Goal: Use online tool/utility: Utilize a website feature to perform a specific function

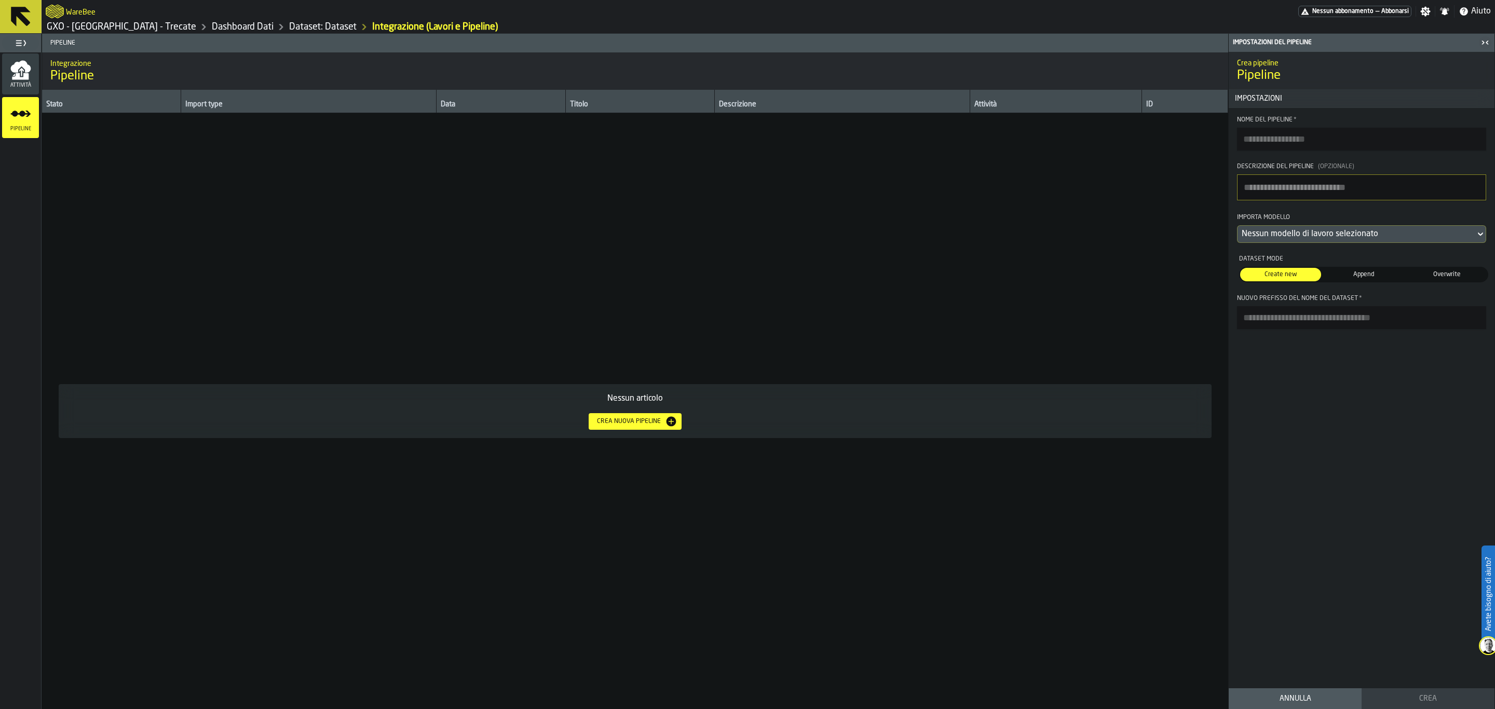
click at [8, 3] on button at bounding box center [21, 16] width 42 height 33
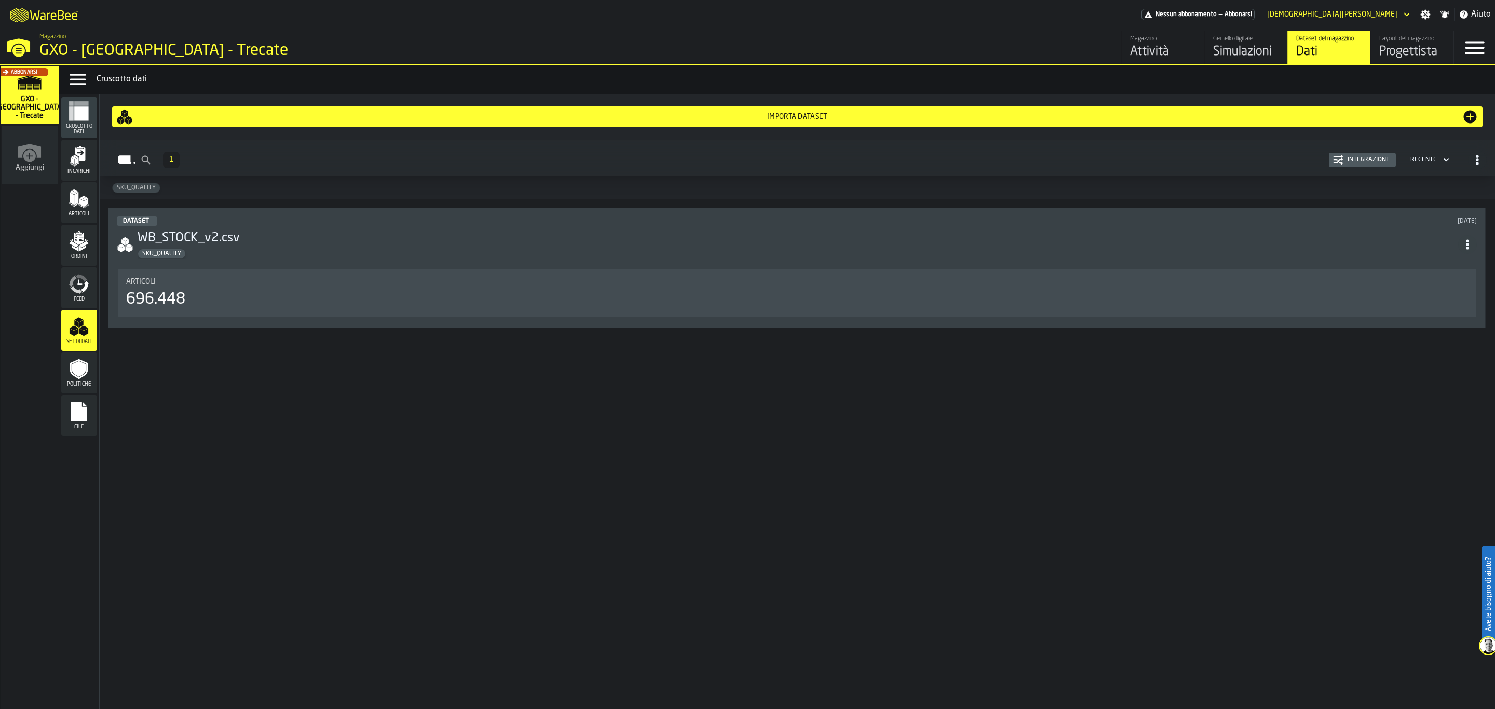
click at [83, 133] on span "Cruscotto dati" at bounding box center [79, 129] width 36 height 11
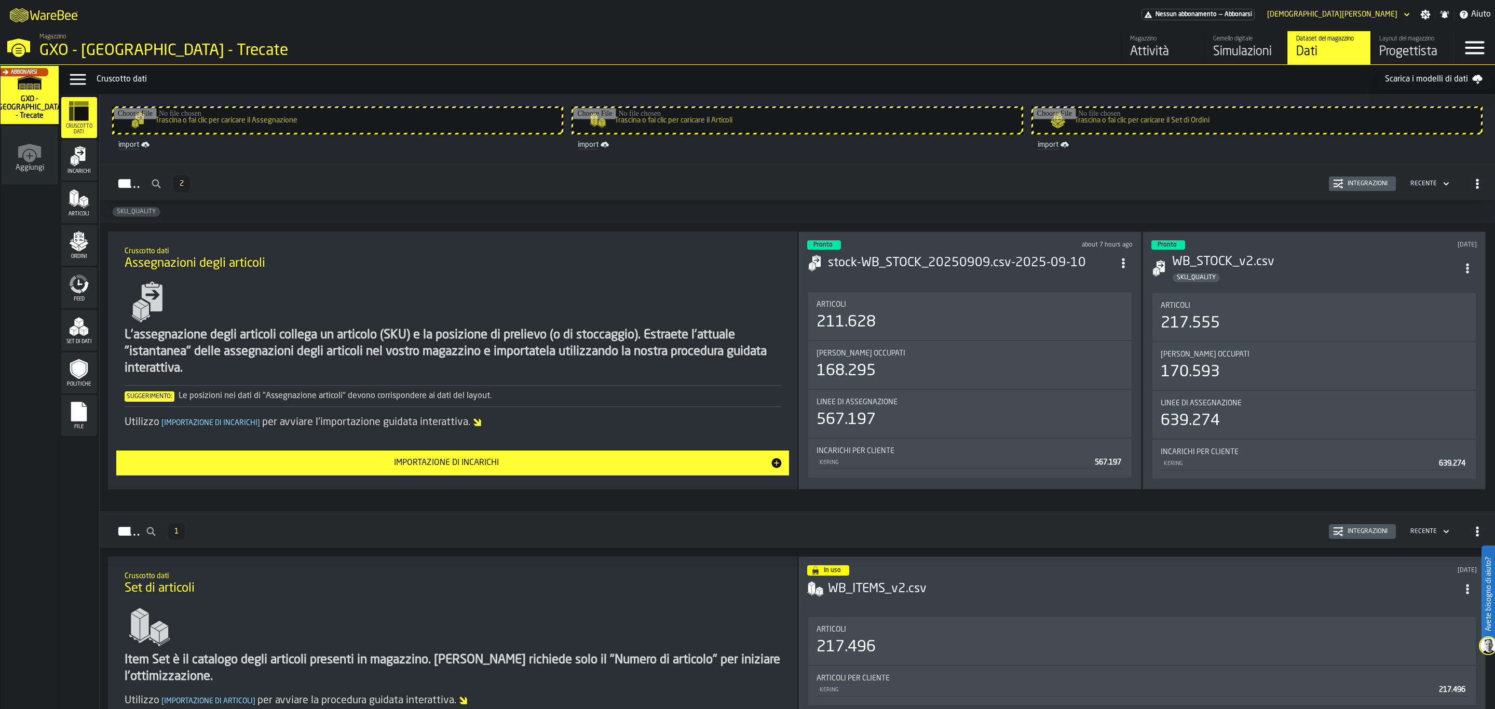
click at [75, 207] on icon "menu Articoli" at bounding box center [79, 198] width 21 height 21
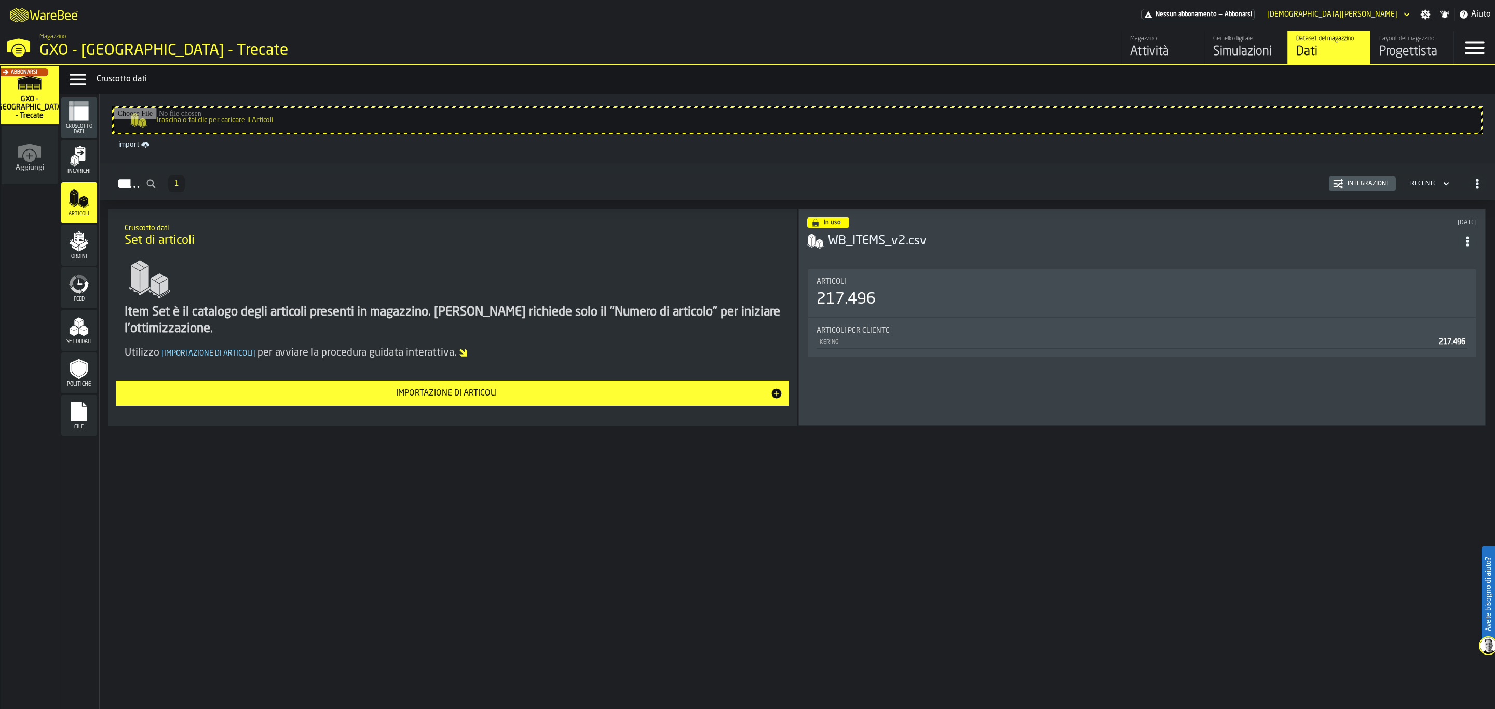
click at [88, 236] on icon "menu Ordini" at bounding box center [79, 241] width 21 height 21
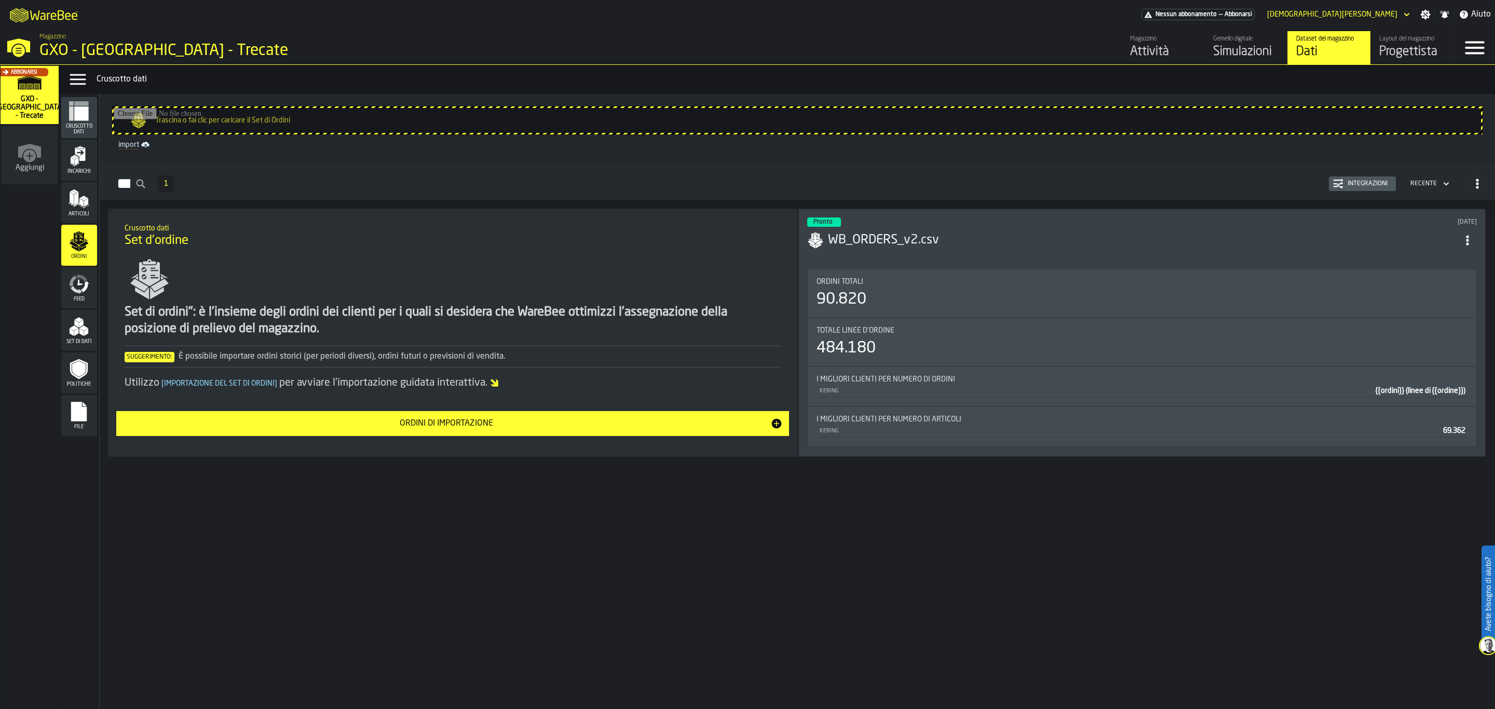
click at [1222, 53] on div "Simulazioni" at bounding box center [1246, 52] width 66 height 17
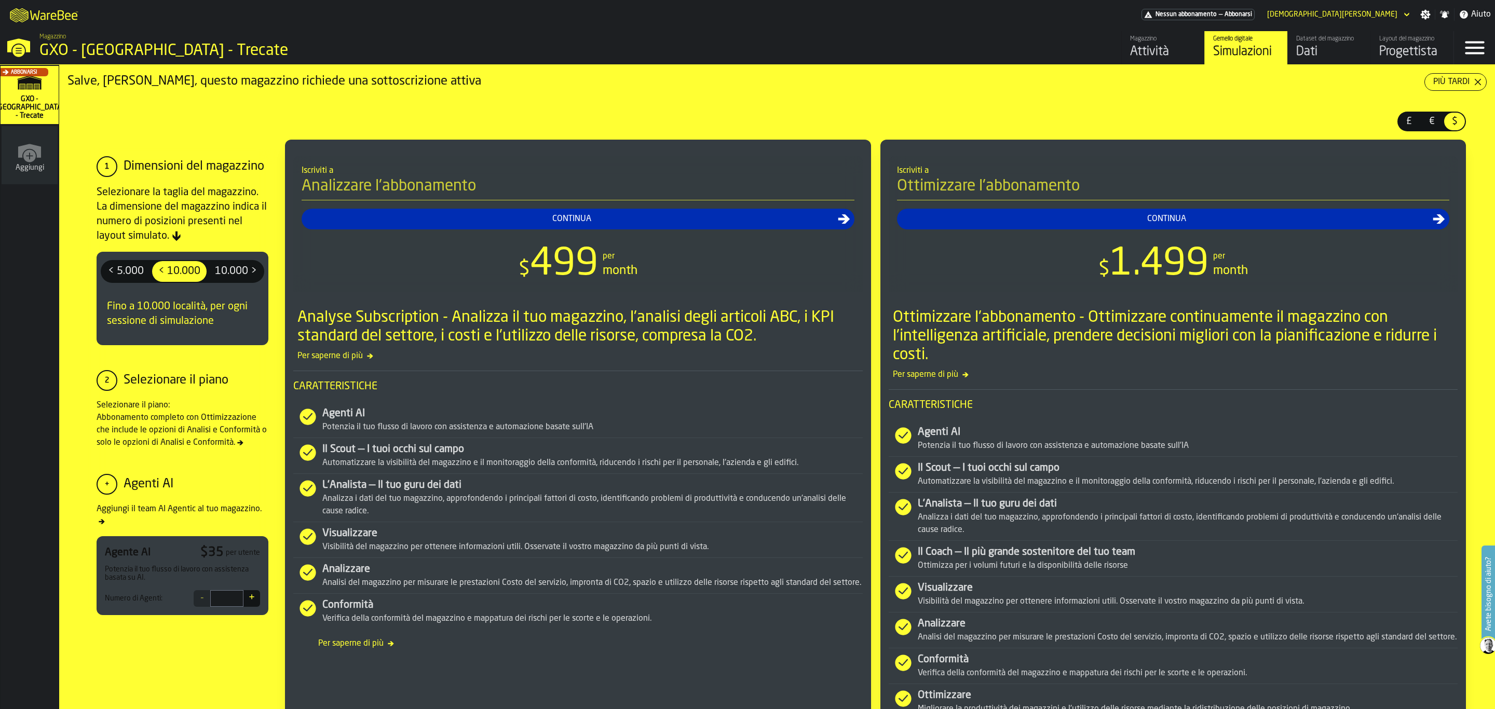
click at [1470, 77] on div "Più tardi" at bounding box center [1451, 82] width 45 height 12
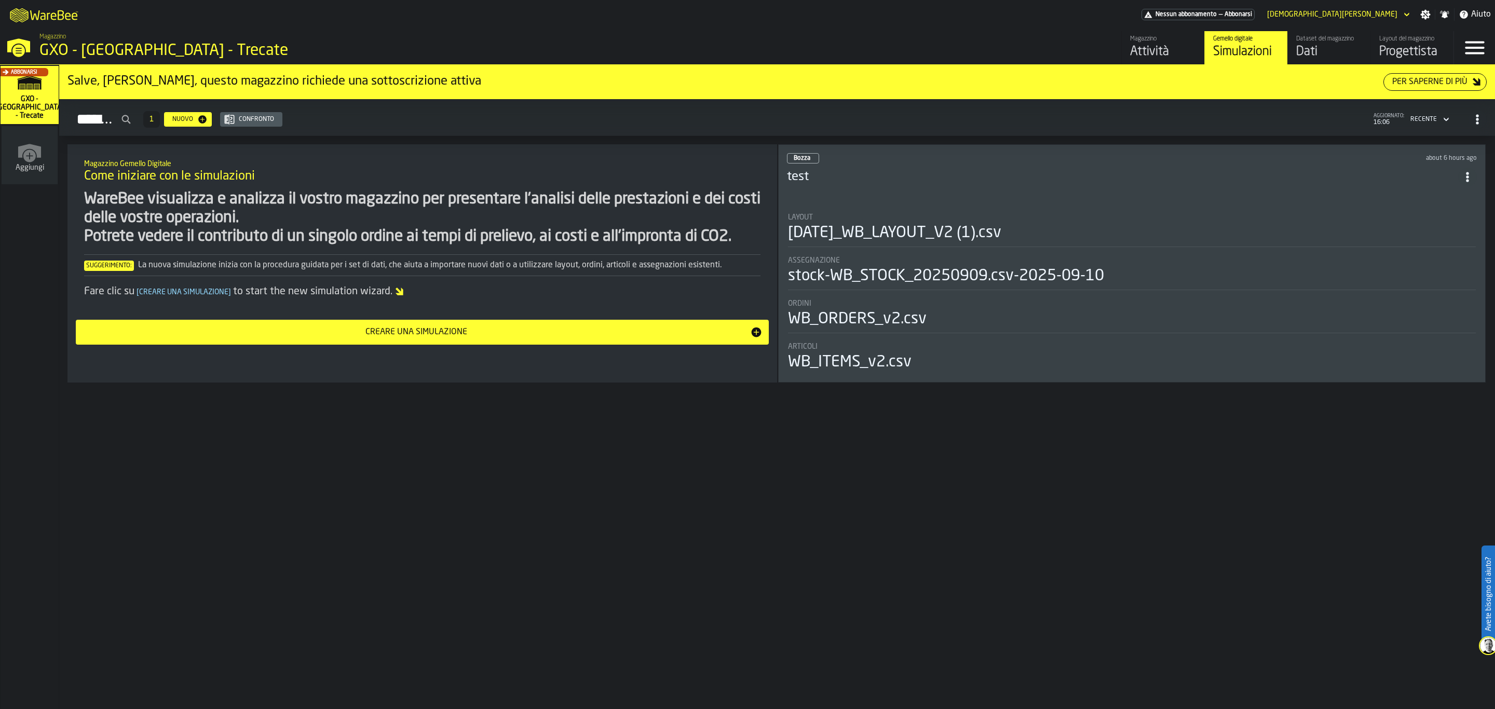
click at [1002, 235] on div "[DATE]_WB_LAYOUT_V2 (1).csv" at bounding box center [894, 233] width 213 height 19
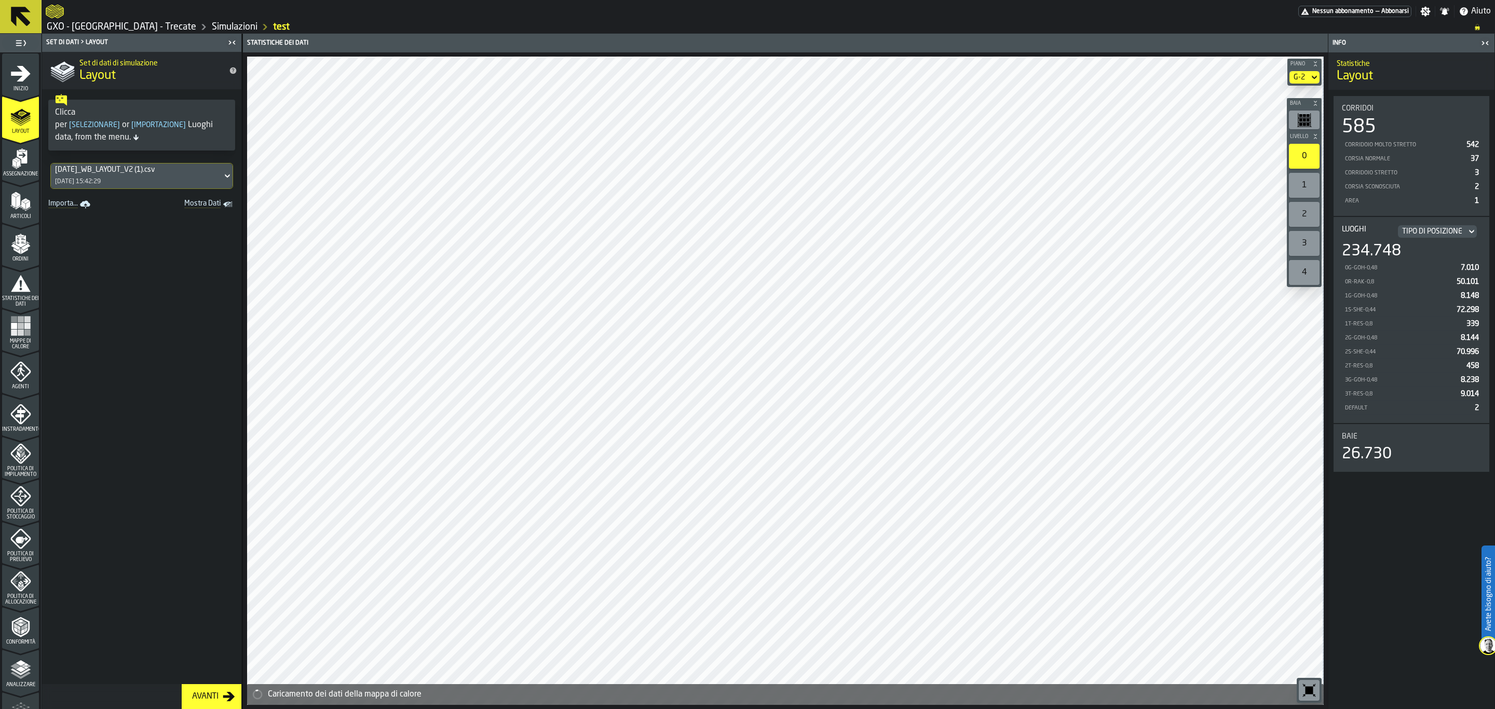
click at [210, 206] on span "Mostra Dati" at bounding box center [185, 204] width 71 height 10
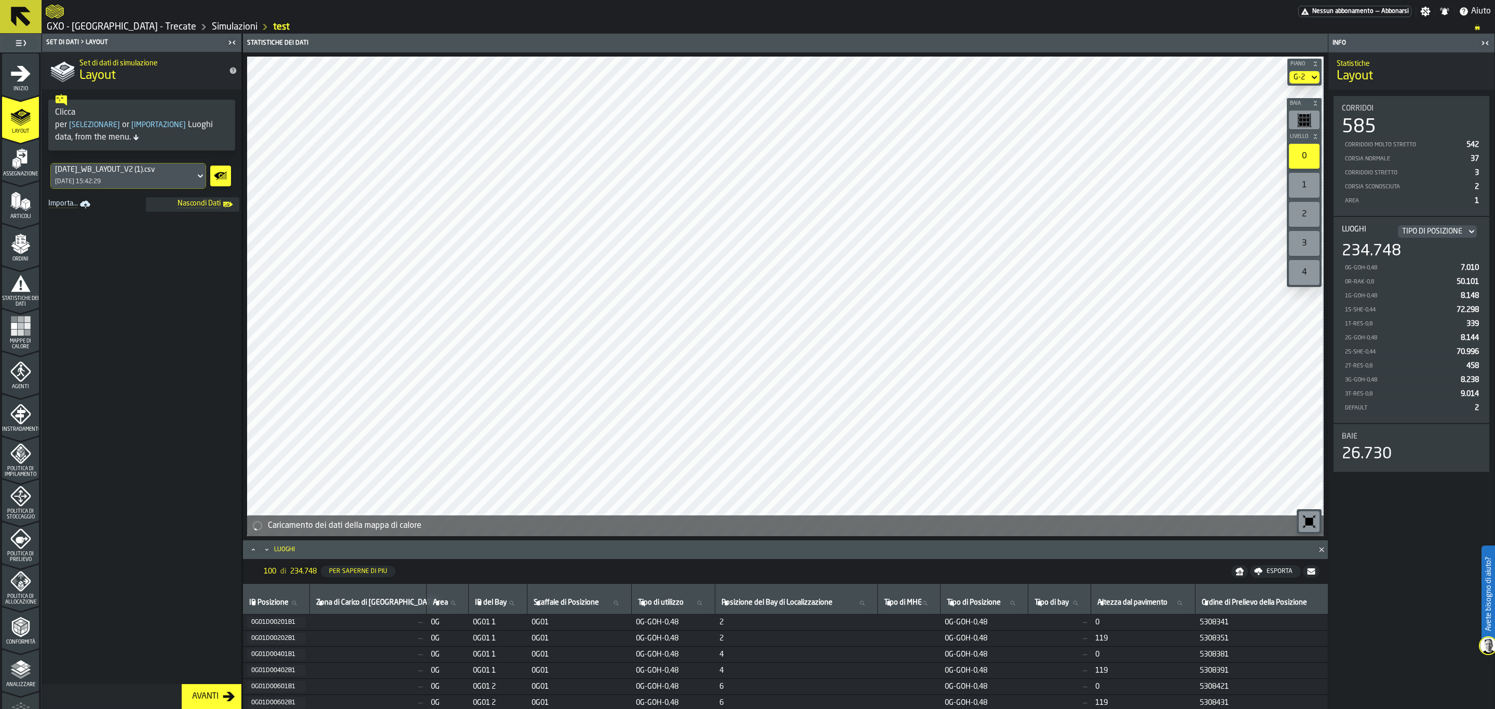
click at [210, 206] on span "Nascondi Dati" at bounding box center [185, 204] width 71 height 10
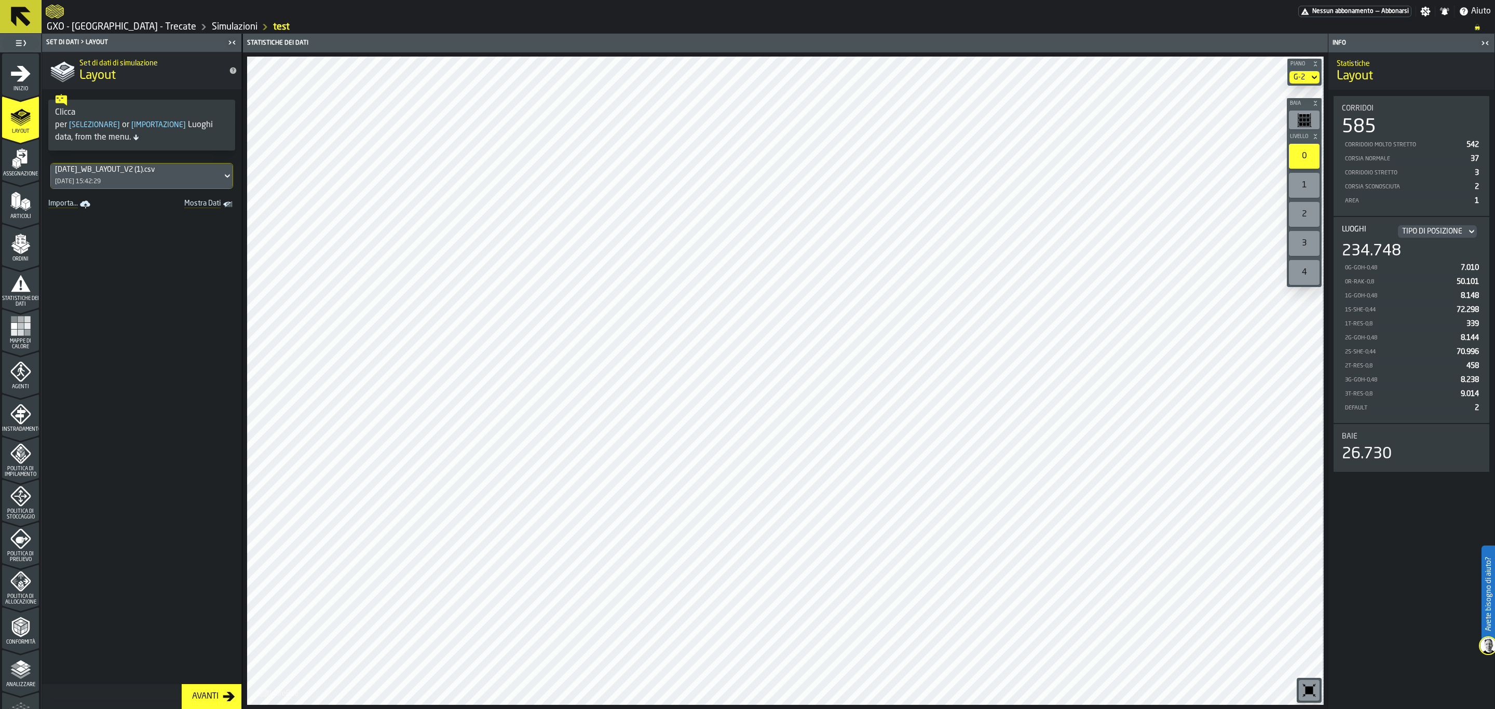
click at [111, 137] on div "Clicca per [ Selezionare ] or [ Importazione ] Luoghi data, from the menu." at bounding box center [141, 124] width 173 height 37
click at [129, 136] on div "Clicca per [ Selezionare ] or [ Importazione ] Luoghi data, from the menu." at bounding box center [141, 124] width 173 height 37
click at [1306, 78] on div "G-2" at bounding box center [1300, 77] width 20 height 12
click at [1306, 117] on div "G-1" at bounding box center [1287, 121] width 54 height 12
click at [1296, 185] on div "1" at bounding box center [1304, 185] width 31 height 25
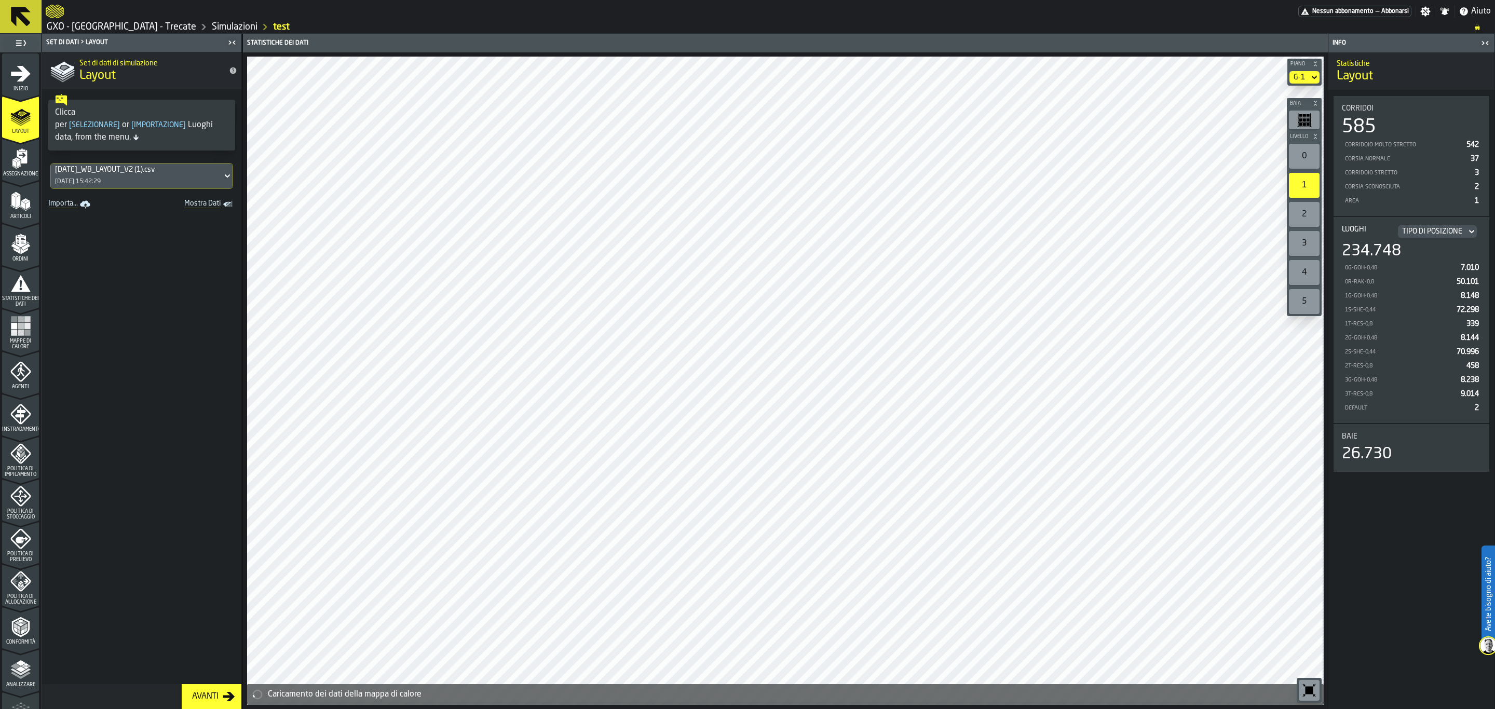
click at [1305, 210] on div "2" at bounding box center [1304, 214] width 31 height 25
click at [1363, 75] on span "Layout" at bounding box center [1355, 76] width 36 height 17
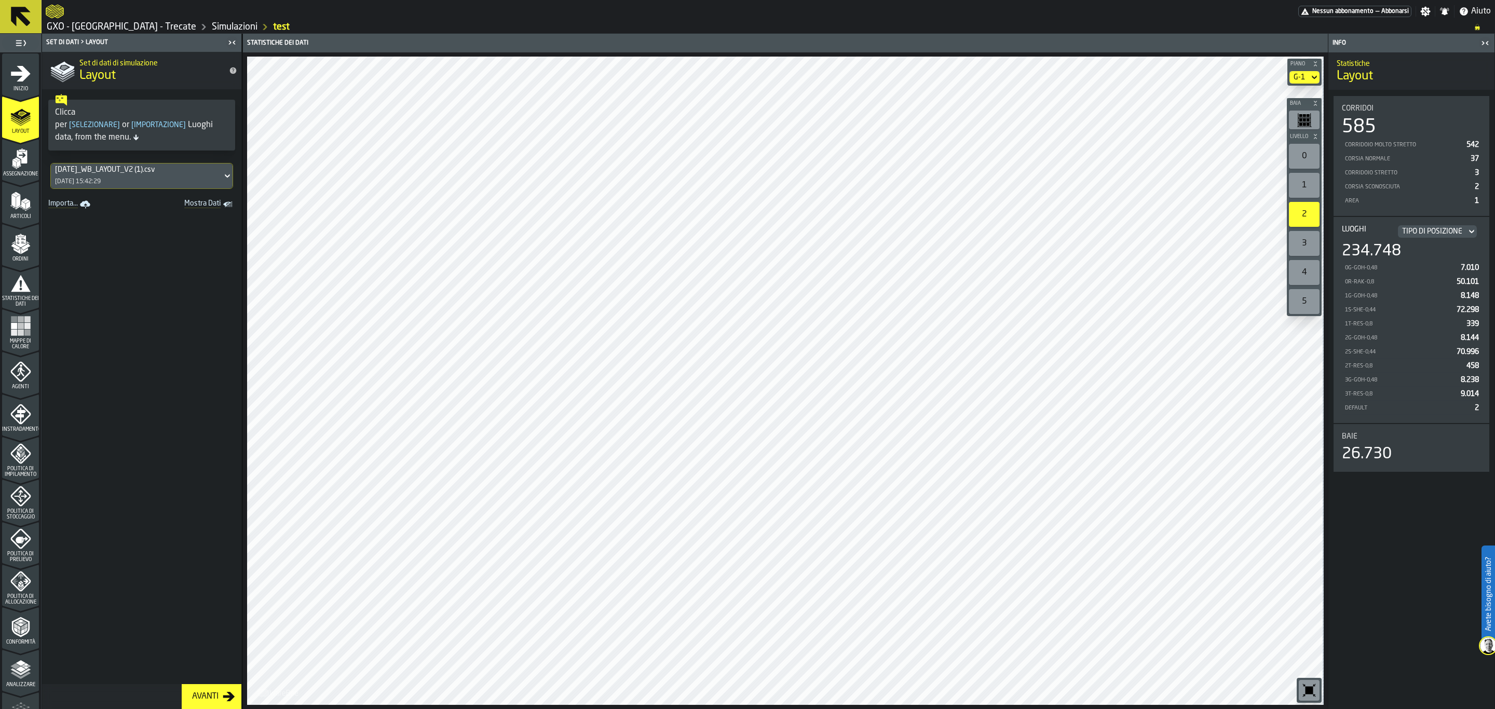
click at [0, 0] on icon "Mostra dati" at bounding box center [0, 0] width 0 height 0
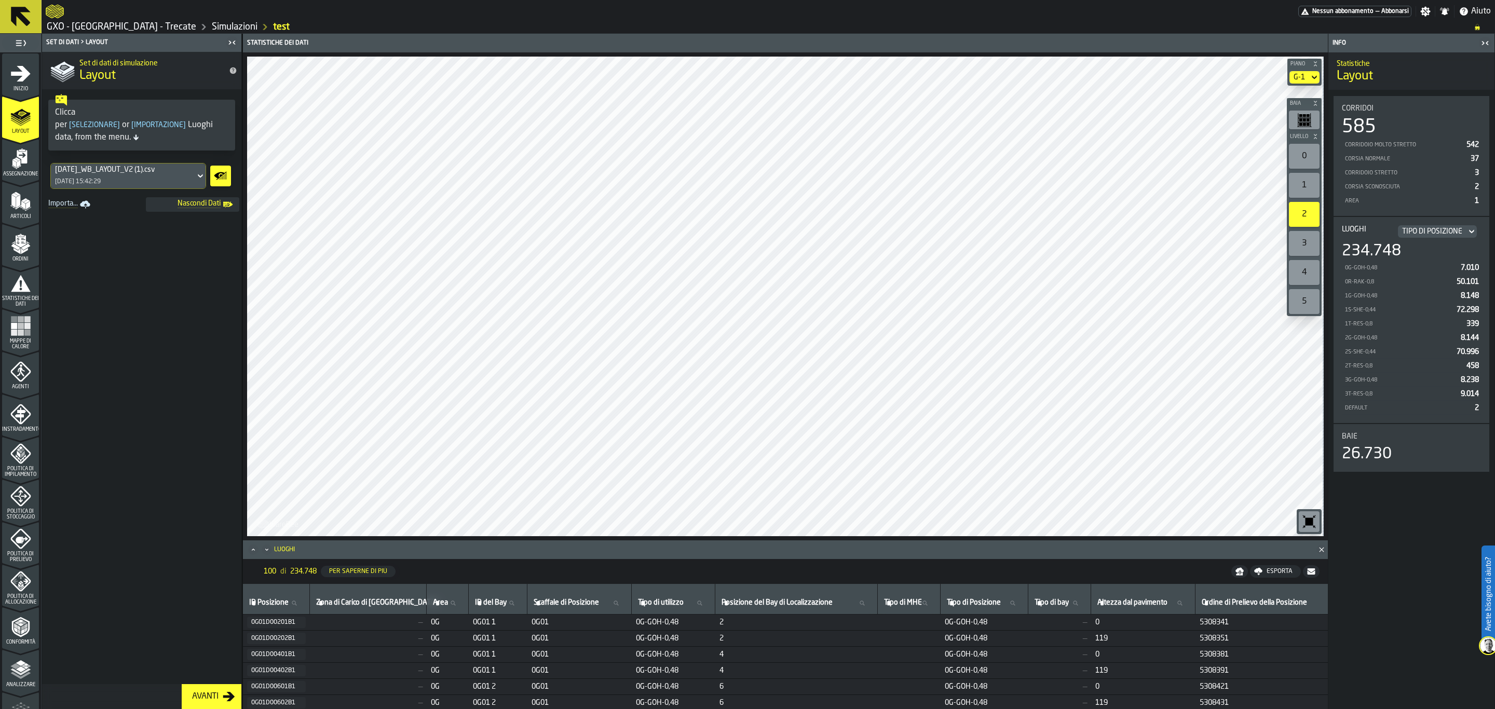
click at [221, 180] on icon "Mostra dati" at bounding box center [220, 176] width 17 height 21
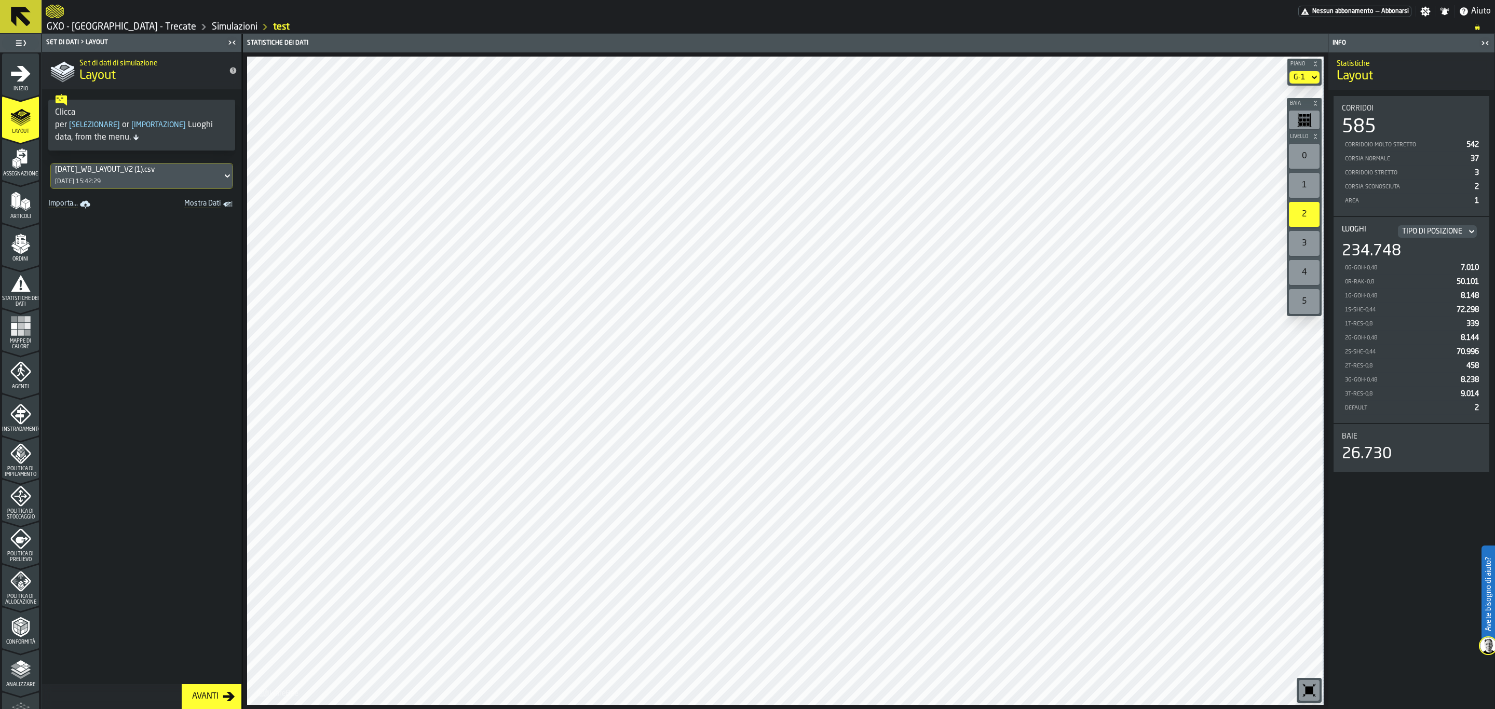
click at [100, 174] on div "[DATE]_WB_LAYOUT_V2 (1).csv" at bounding box center [136, 170] width 163 height 8
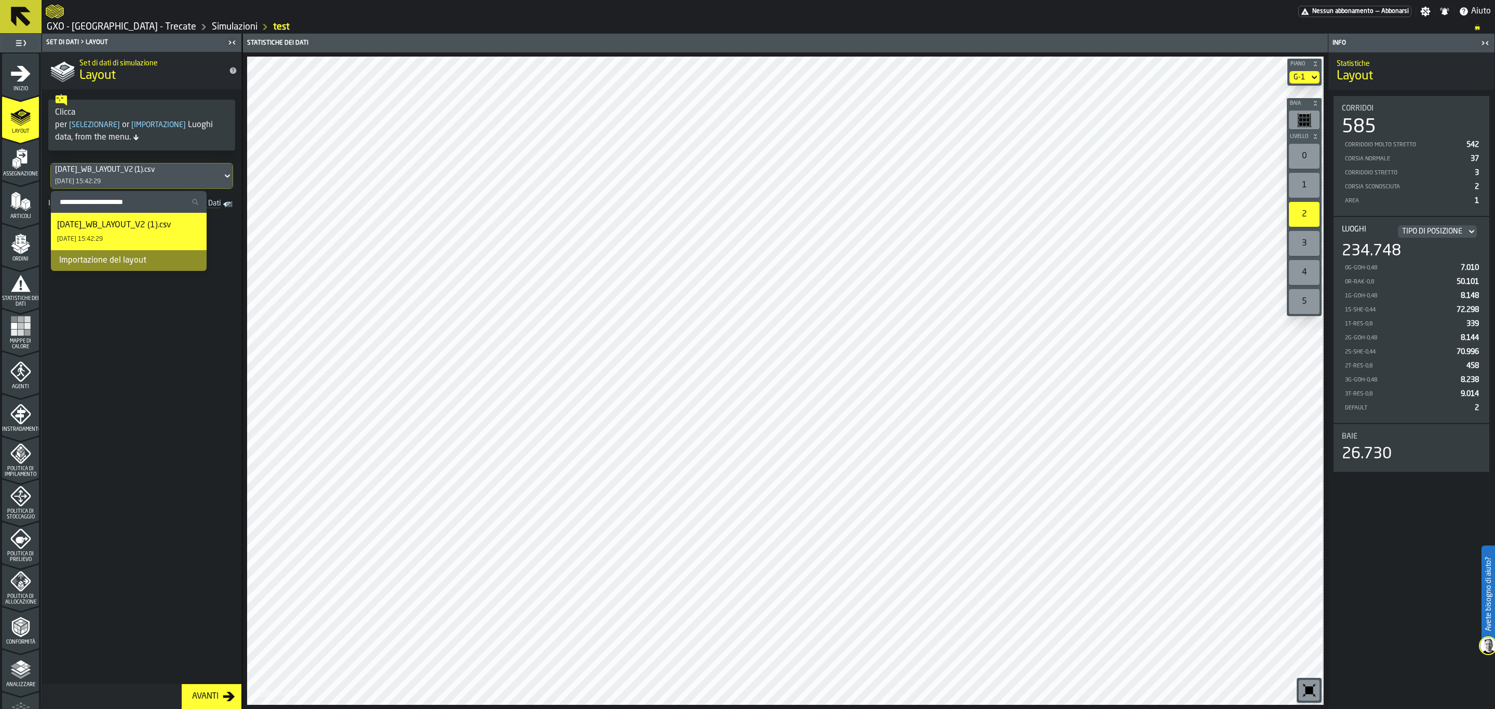
click at [102, 236] on div "[DATE] 15:42:29" at bounding box center [80, 239] width 46 height 7
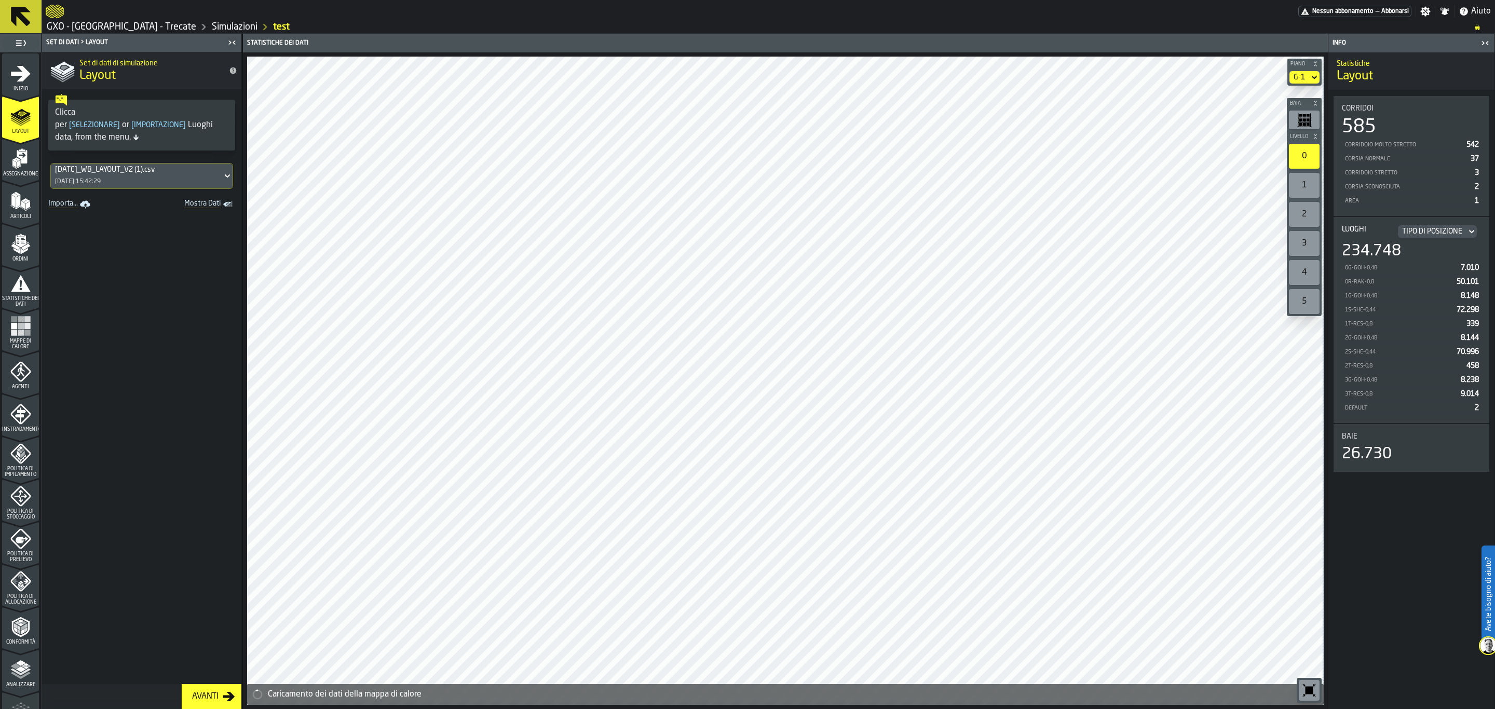
click at [164, 125] on span "[ Importazione ]" at bounding box center [158, 124] width 59 height 7
click at [105, 125] on span "[ Selezionare ]" at bounding box center [94, 124] width 55 height 7
click at [64, 89] on div "Set di dati di simulazione Layout" at bounding box center [141, 70] width 199 height 37
click at [55, 92] on div "Clicca per [ Selezionare ] or [ Importazione ] Luoghi data, from the menu." at bounding box center [141, 124] width 199 height 70
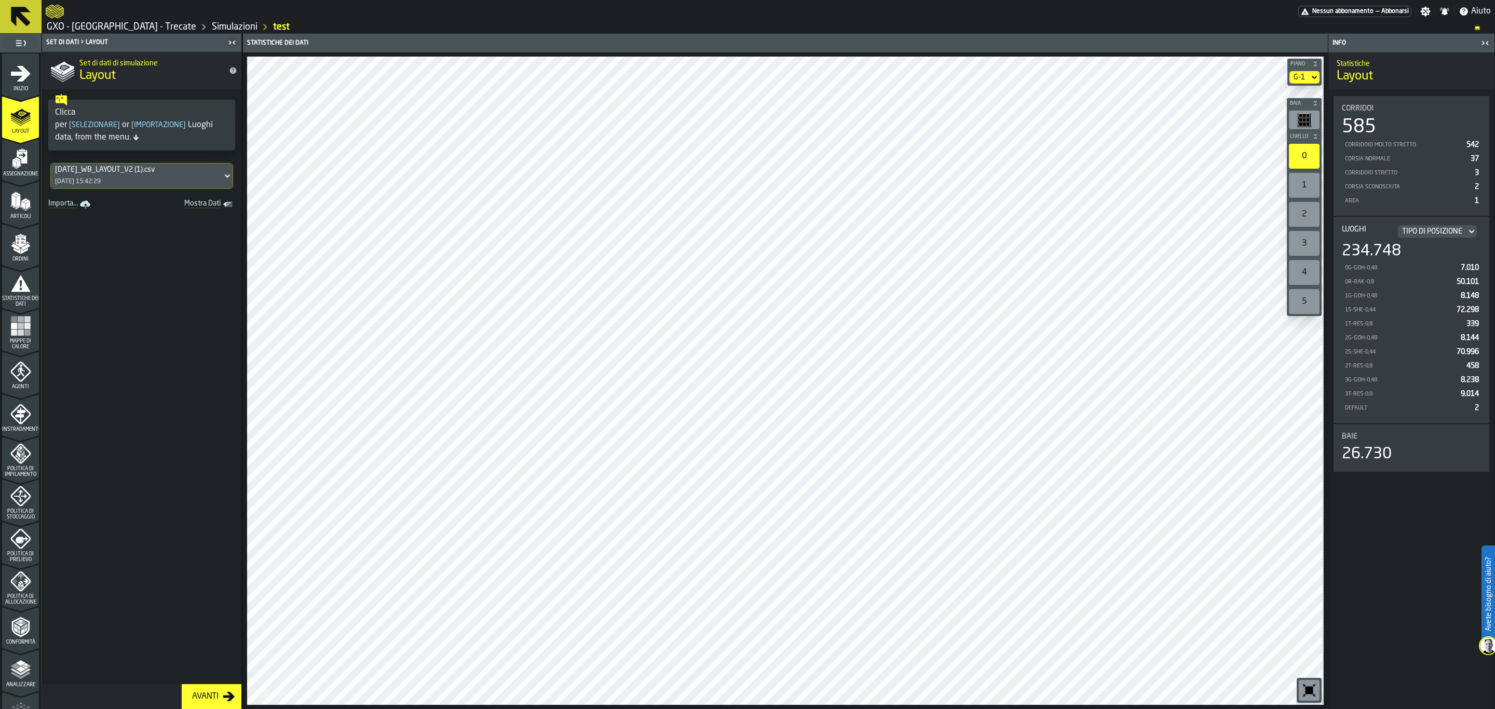
click at [16, 205] on polygon "menu Articoli" at bounding box center [18, 201] width 4 height 13
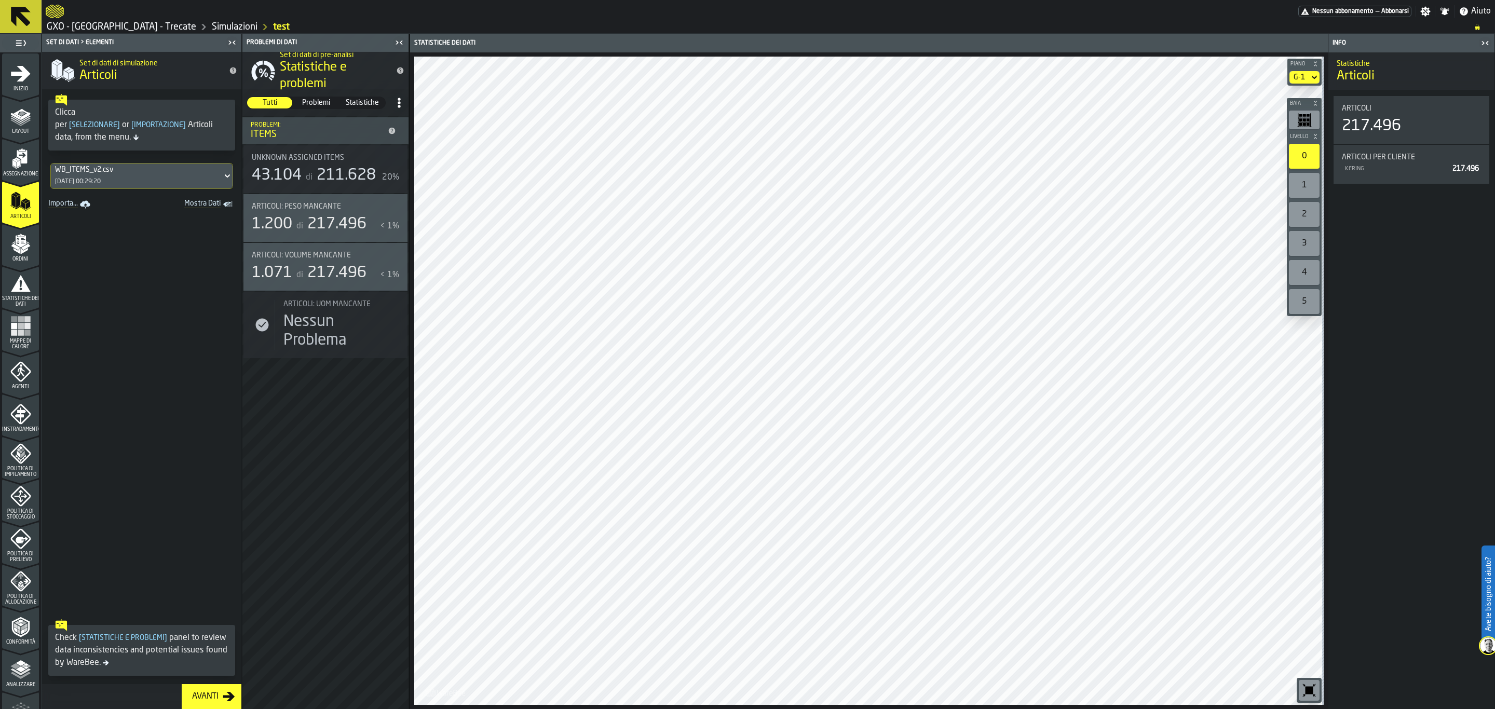
click at [212, 695] on div "Avanti" at bounding box center [205, 697] width 35 height 12
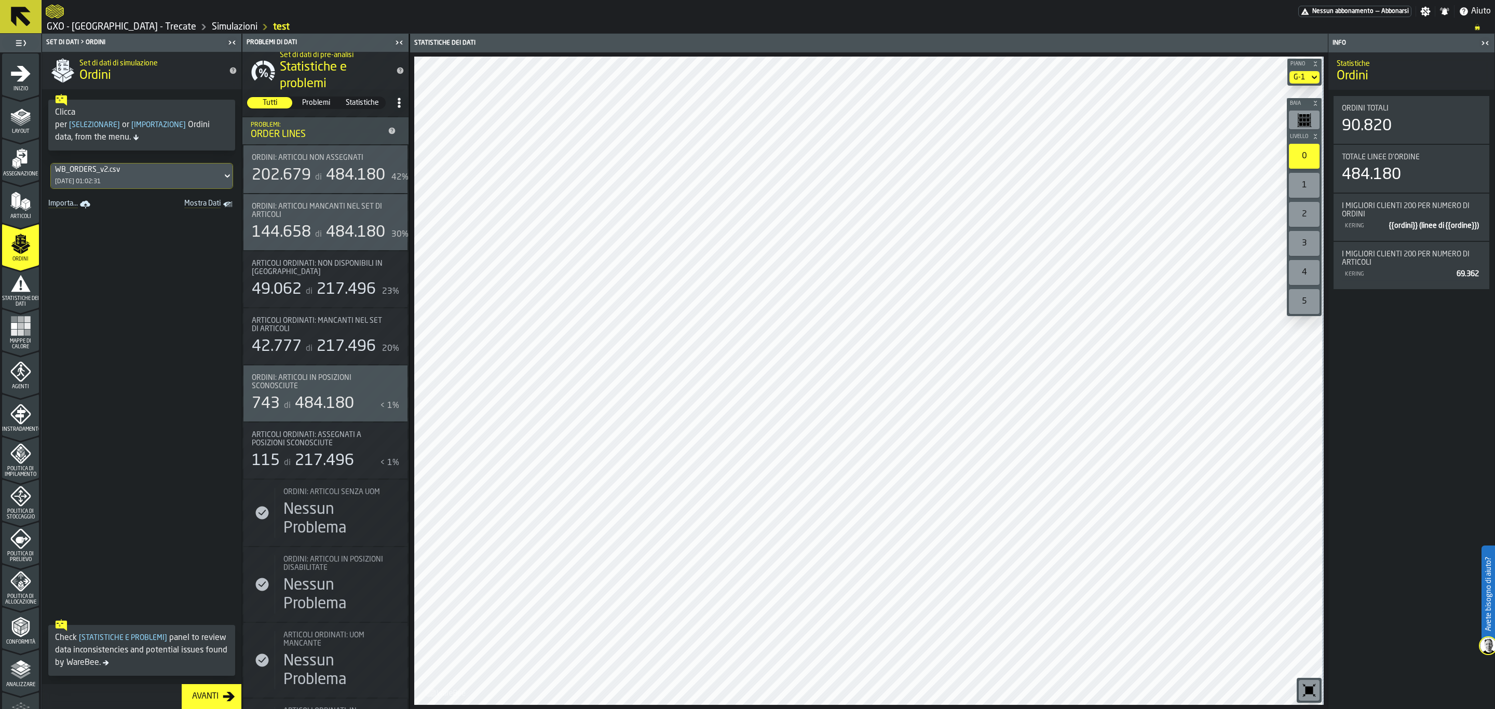
click at [321, 106] on span "Problemi" at bounding box center [316, 103] width 44 height 10
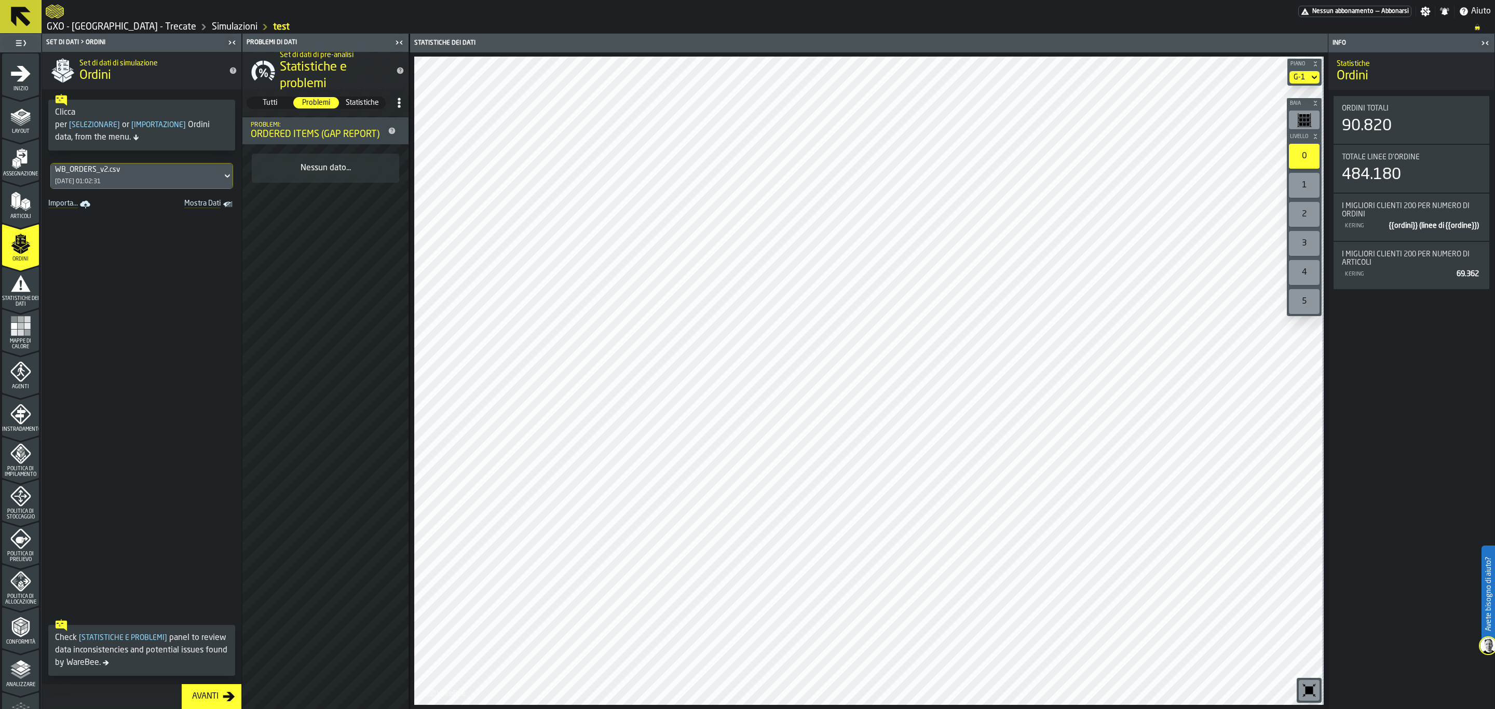
click at [346, 105] on span "Statistiche" at bounding box center [363, 103] width 44 height 10
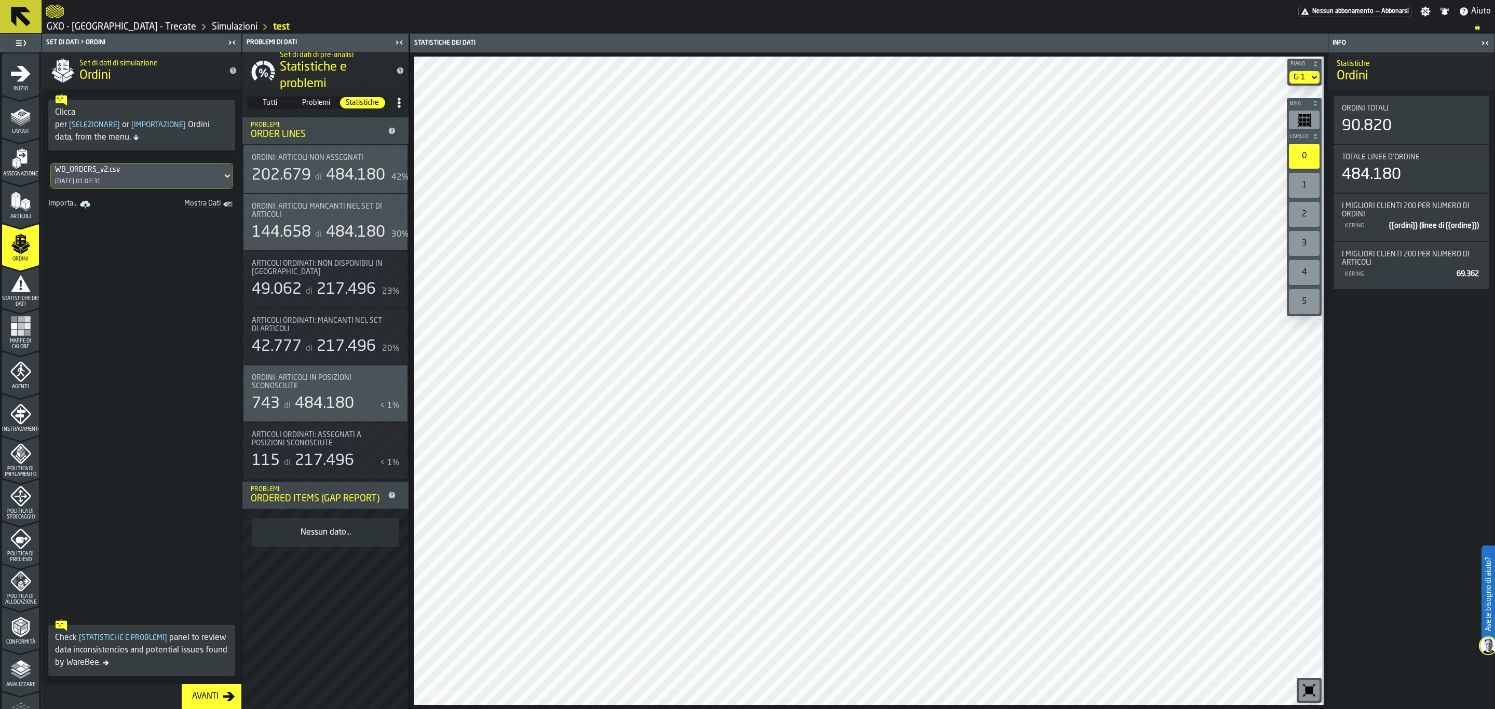
scroll to position [47, 0]
click at [19, 290] on div "Mappe di calore" at bounding box center [20, 285] width 37 height 34
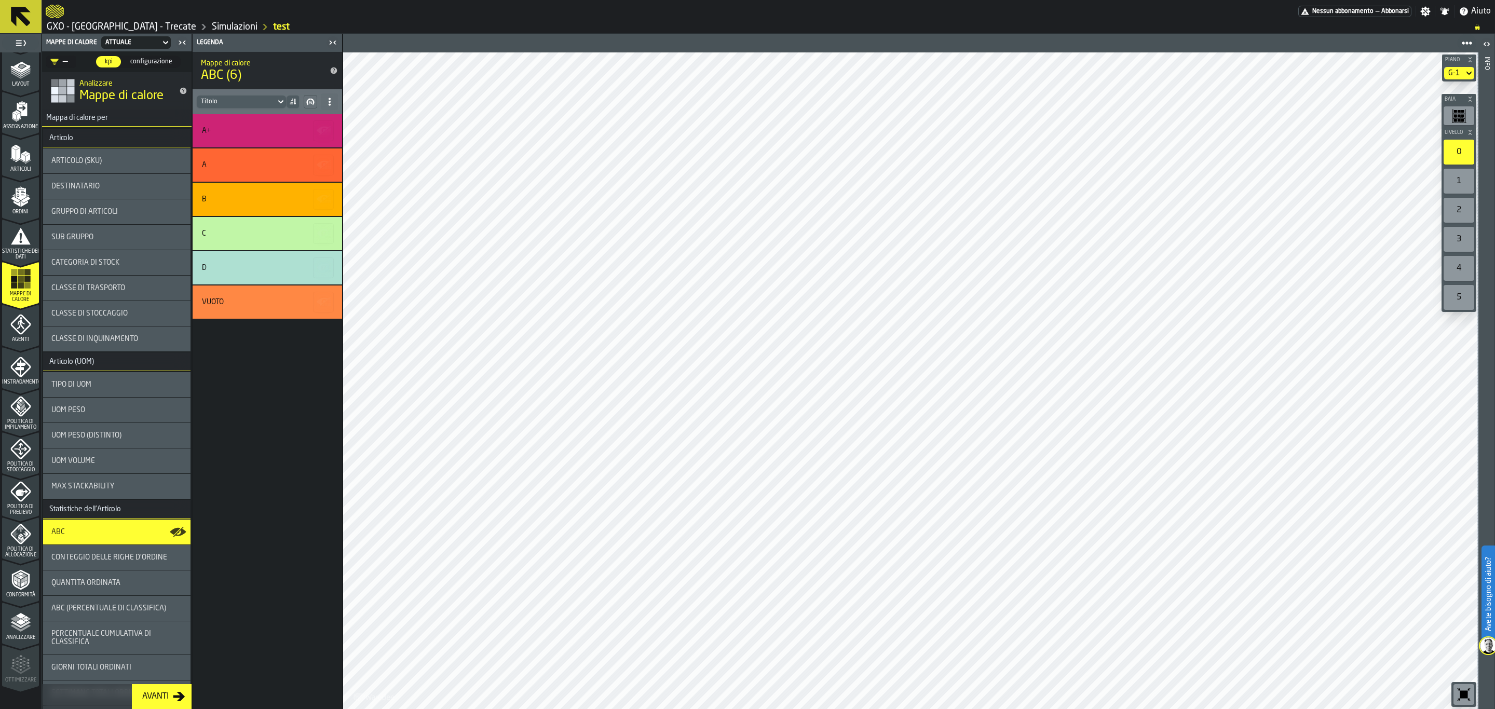
click at [1465, 179] on div "1" at bounding box center [1459, 181] width 31 height 25
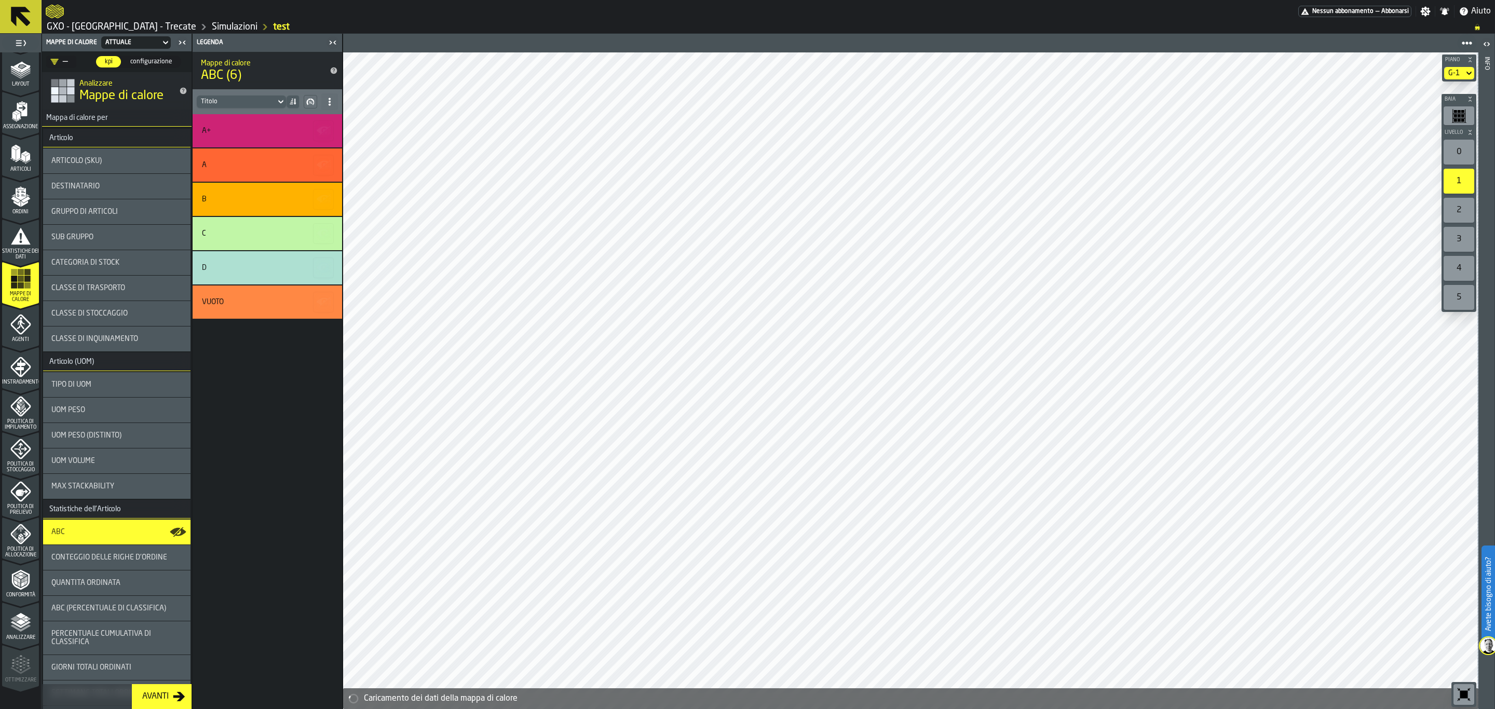
click at [1456, 184] on div "1" at bounding box center [1459, 181] width 31 height 25
click at [1454, 111] on icon "button-toolbar-undefined" at bounding box center [1459, 116] width 15 height 15
click at [232, 127] on div "A+" at bounding box center [266, 131] width 128 height 8
click at [327, 127] on icon "button-" at bounding box center [324, 131] width 17 height 17
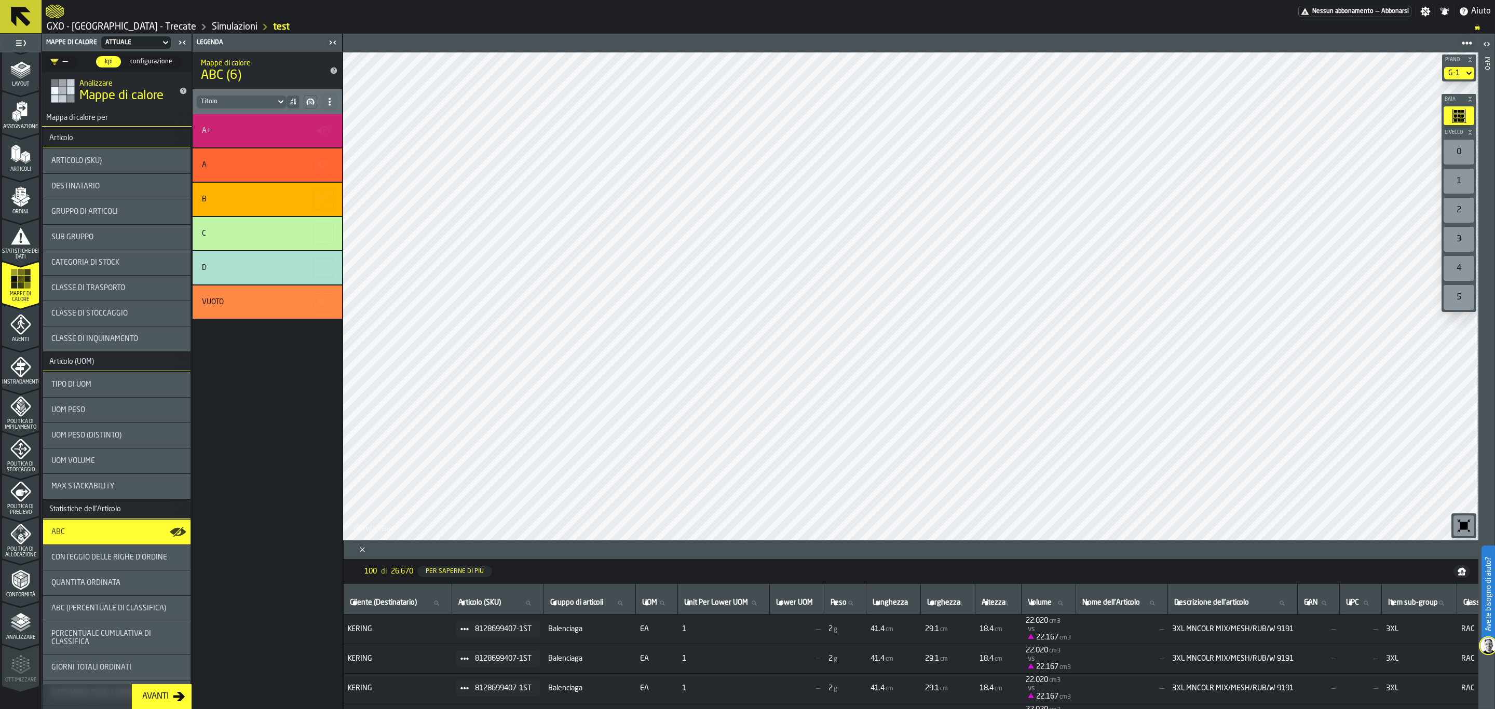
click at [325, 130] on icon "button-" at bounding box center [324, 130] width 3 height 3
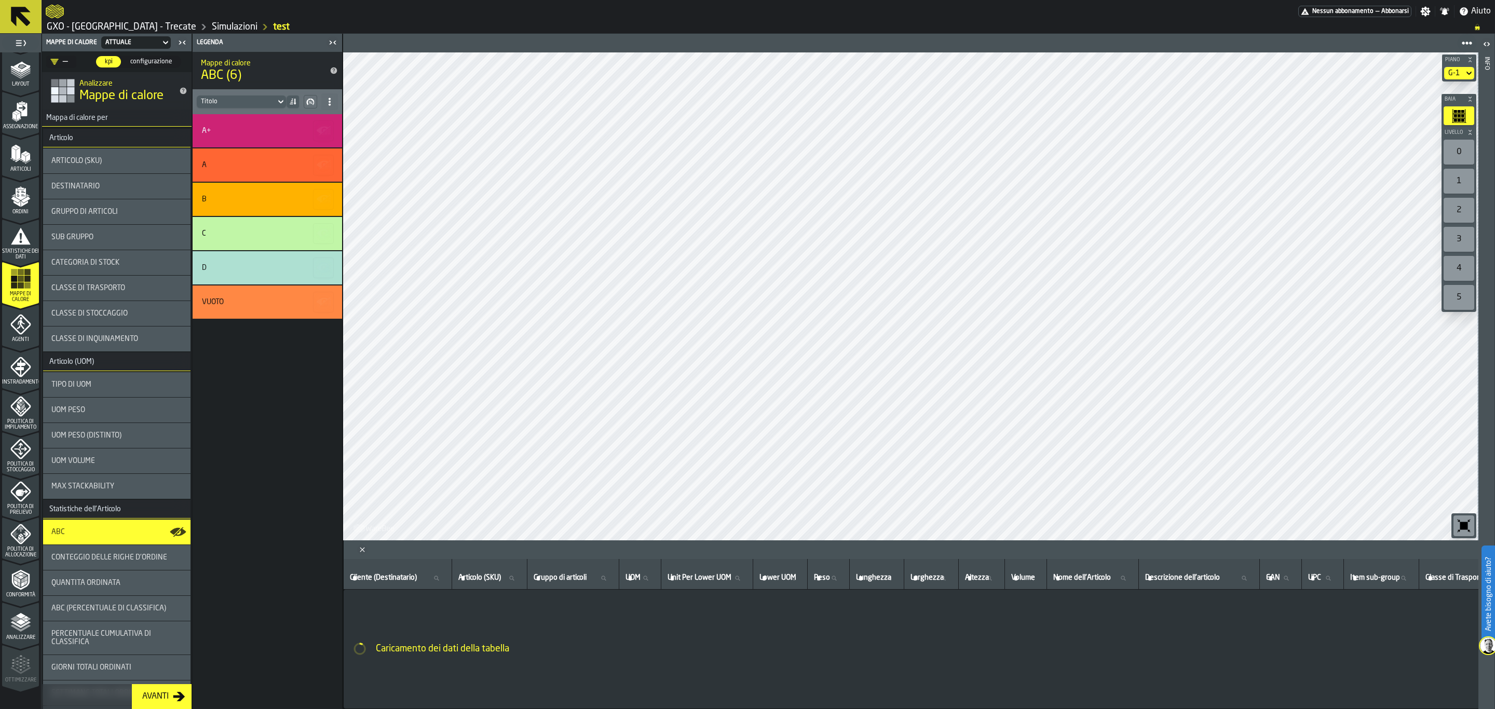
click at [310, 100] on icon "button-" at bounding box center [310, 102] width 8 height 8
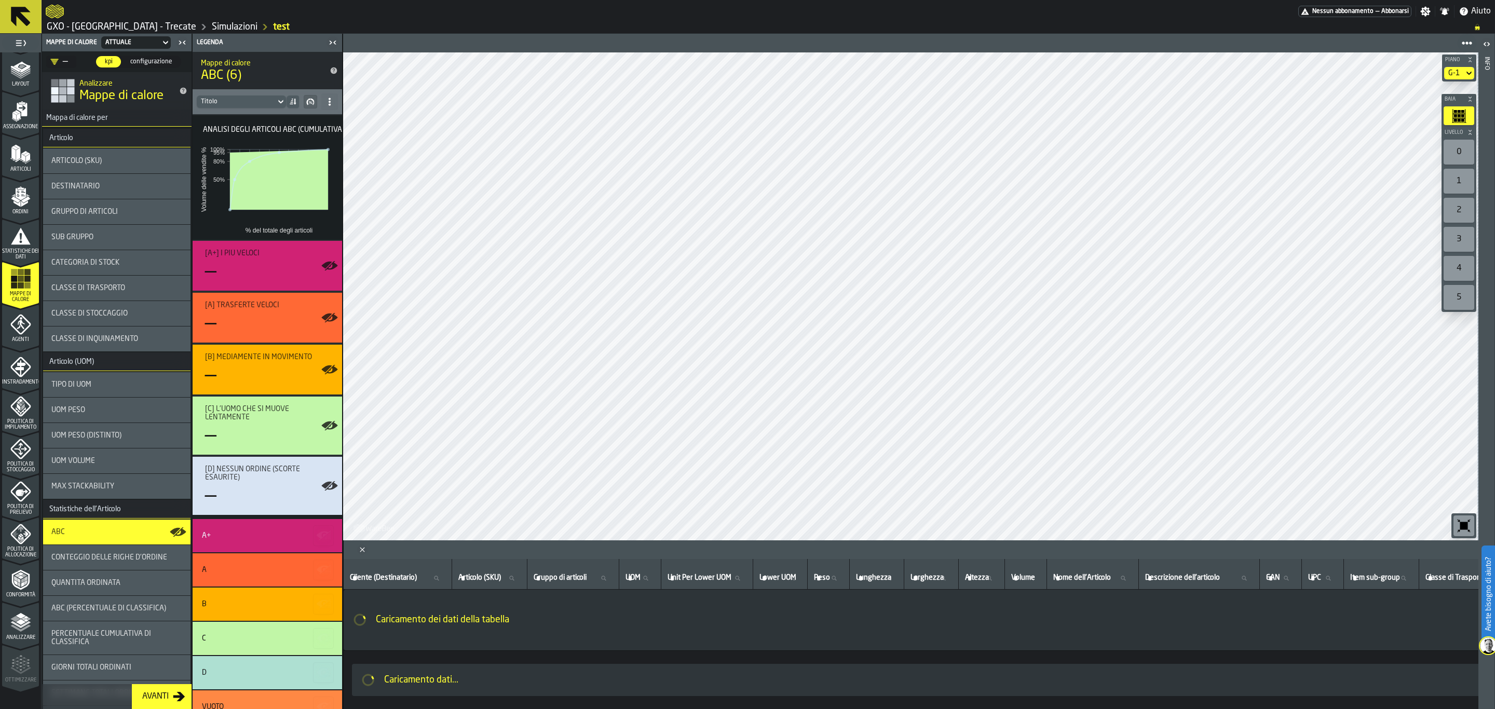
click at [309, 106] on button "button-" at bounding box center [310, 101] width 13 height 13
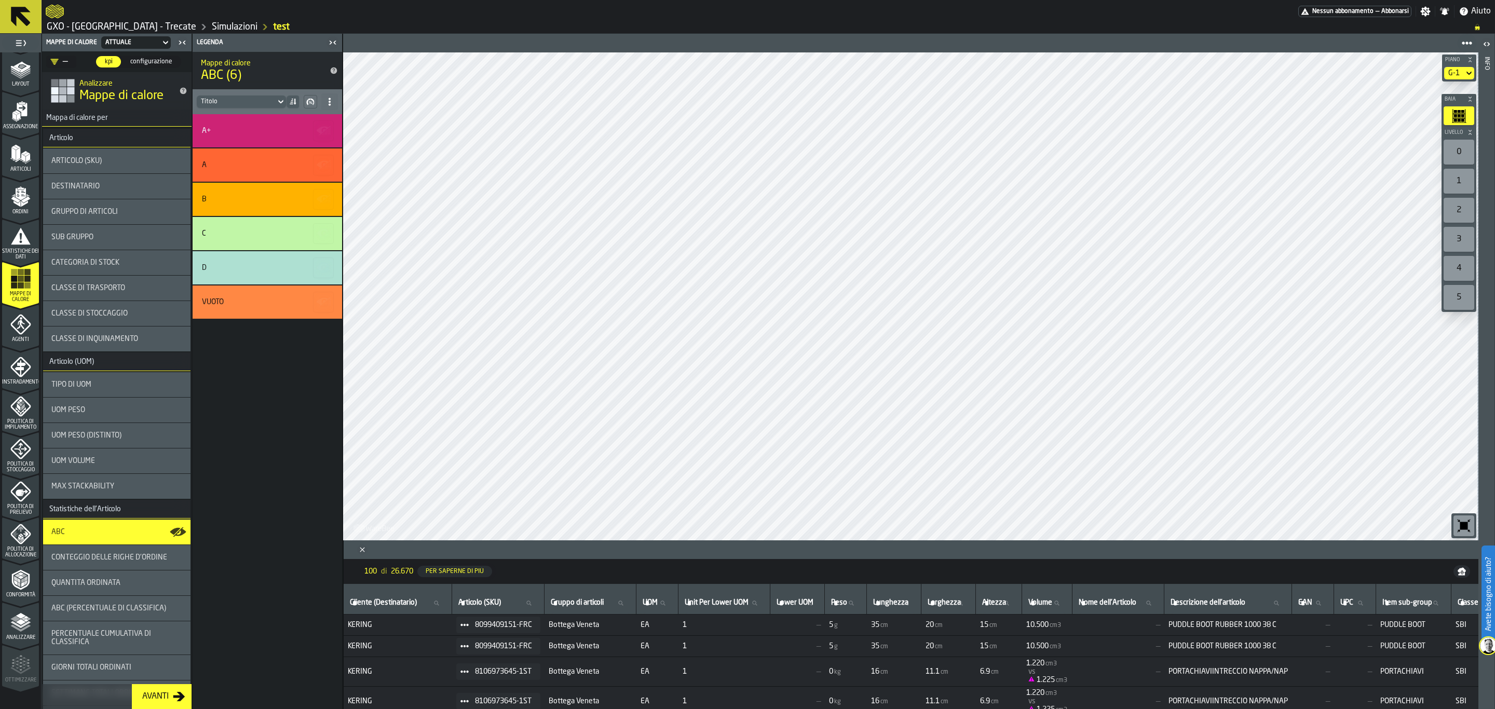
click at [171, 530] on icon "button-toggle-Mostra sulla mappa" at bounding box center [178, 532] width 17 height 17
click at [177, 534] on icon "button-toggle-Mostra sulla mappa" at bounding box center [178, 532] width 17 height 17
click at [1464, 521] on icon "button-toolbar-undefined" at bounding box center [1464, 526] width 17 height 17
click at [168, 695] on div "Avanti" at bounding box center [155, 697] width 35 height 12
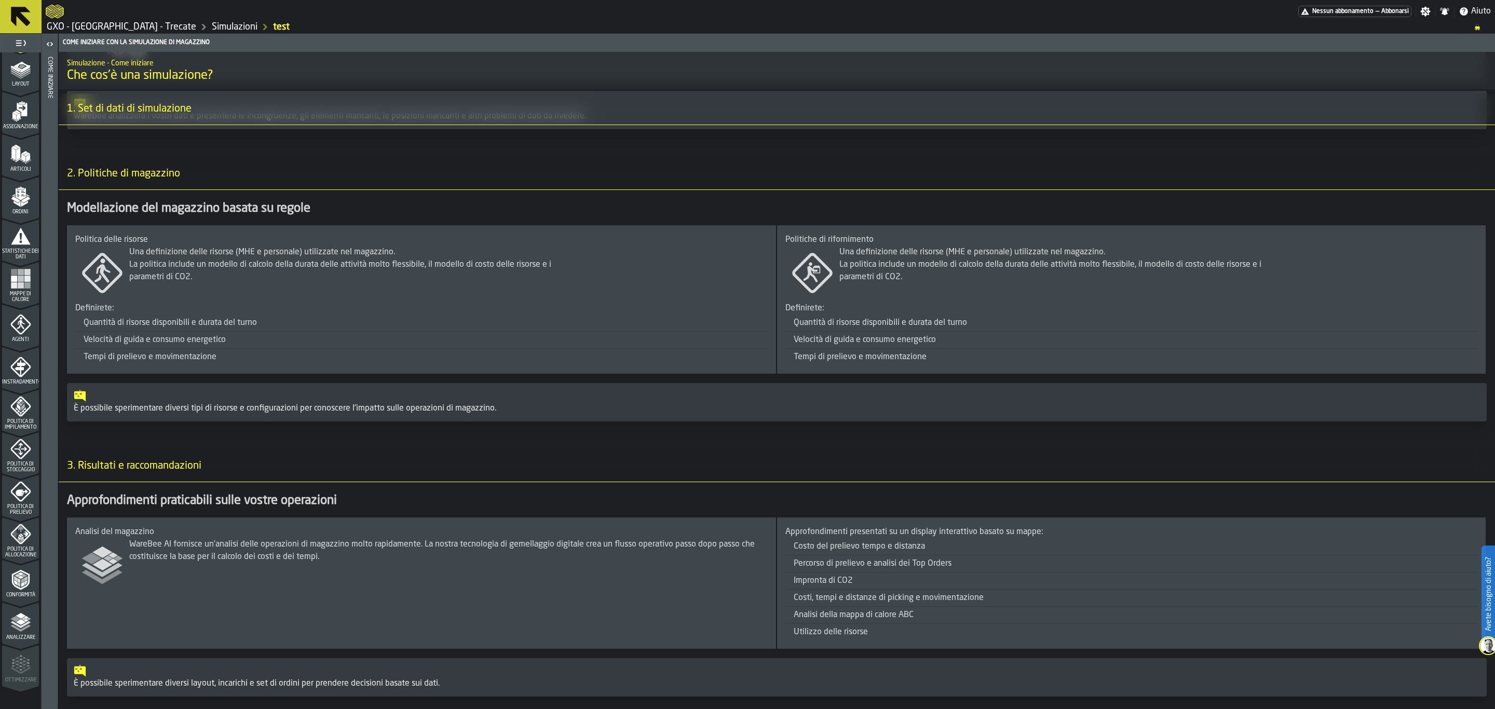
scroll to position [0, 0]
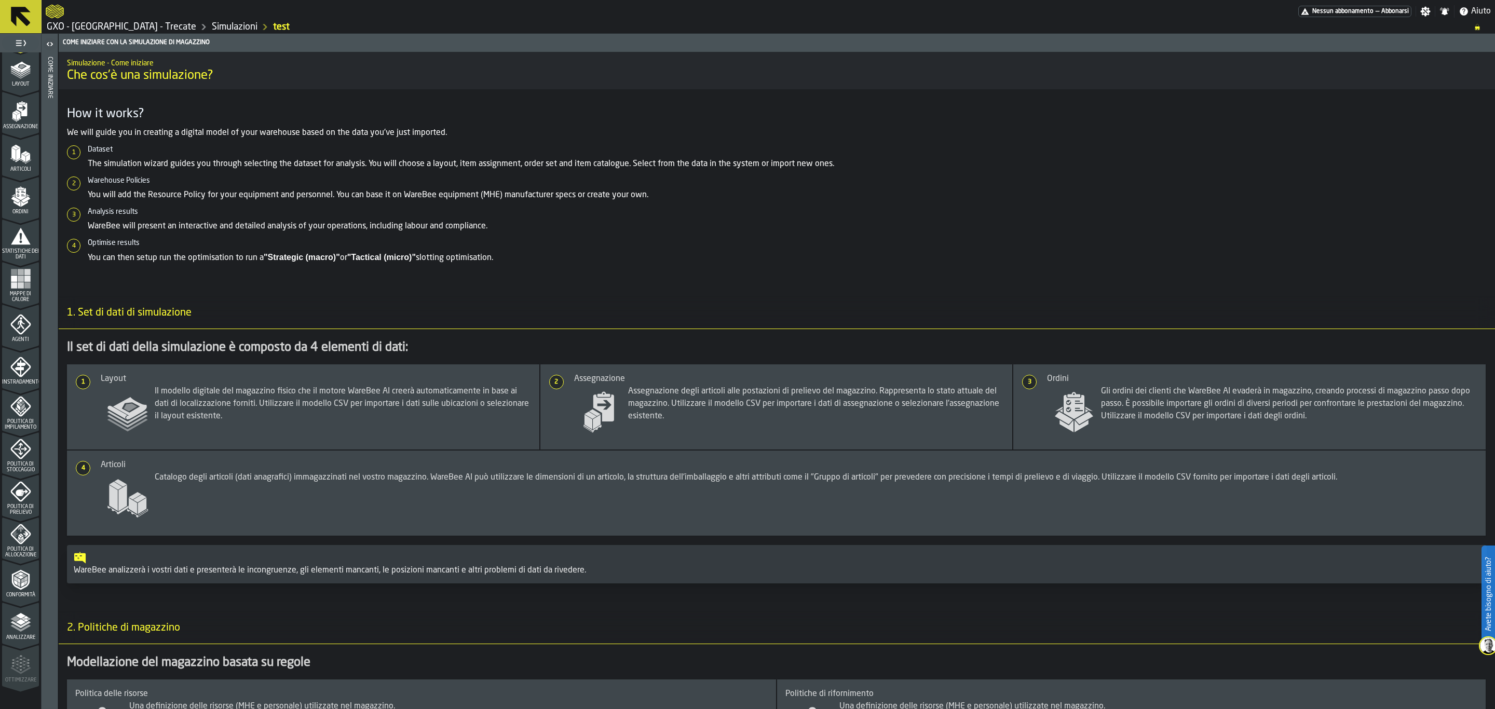
click at [18, 18] on icon at bounding box center [20, 16] width 25 height 25
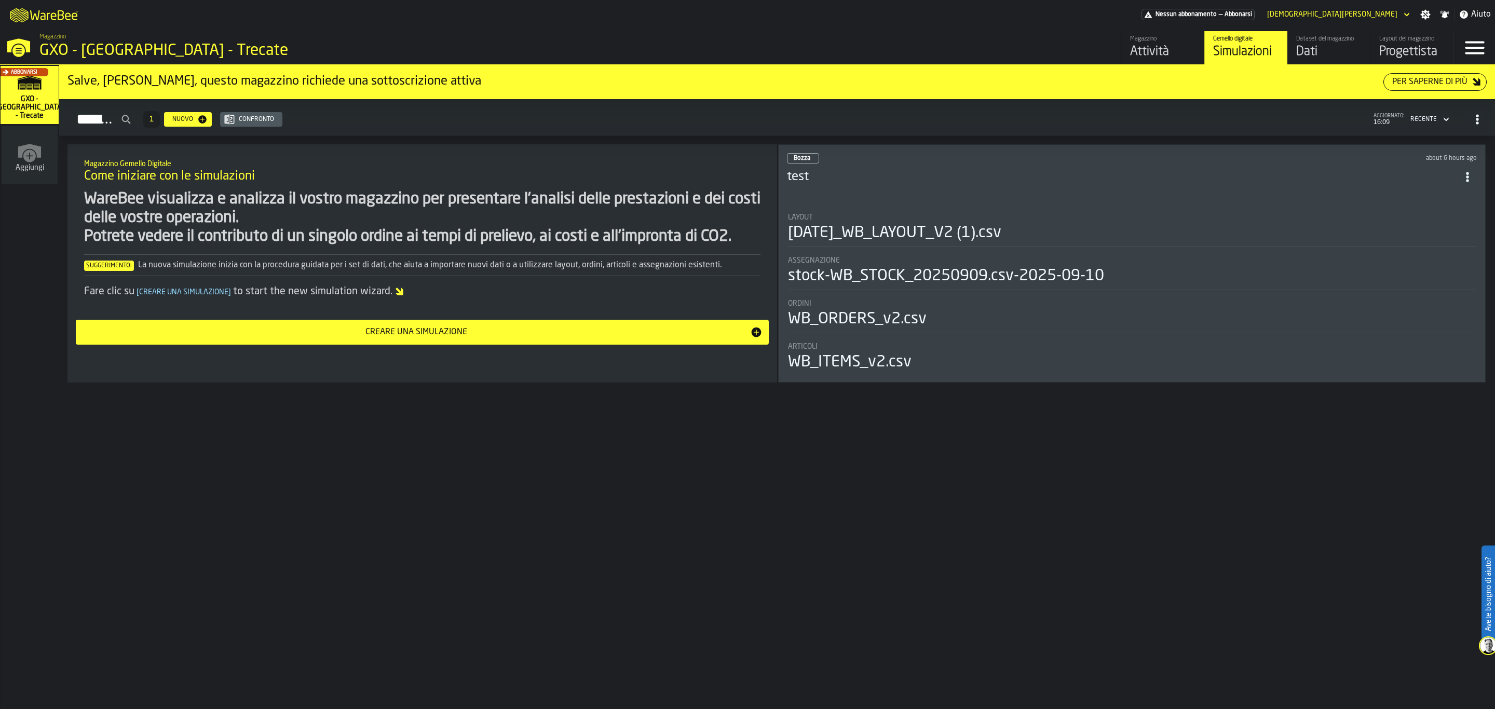
click at [997, 240] on div "[DATE]_WB_LAYOUT_V2 (1).csv" at bounding box center [894, 233] width 213 height 19
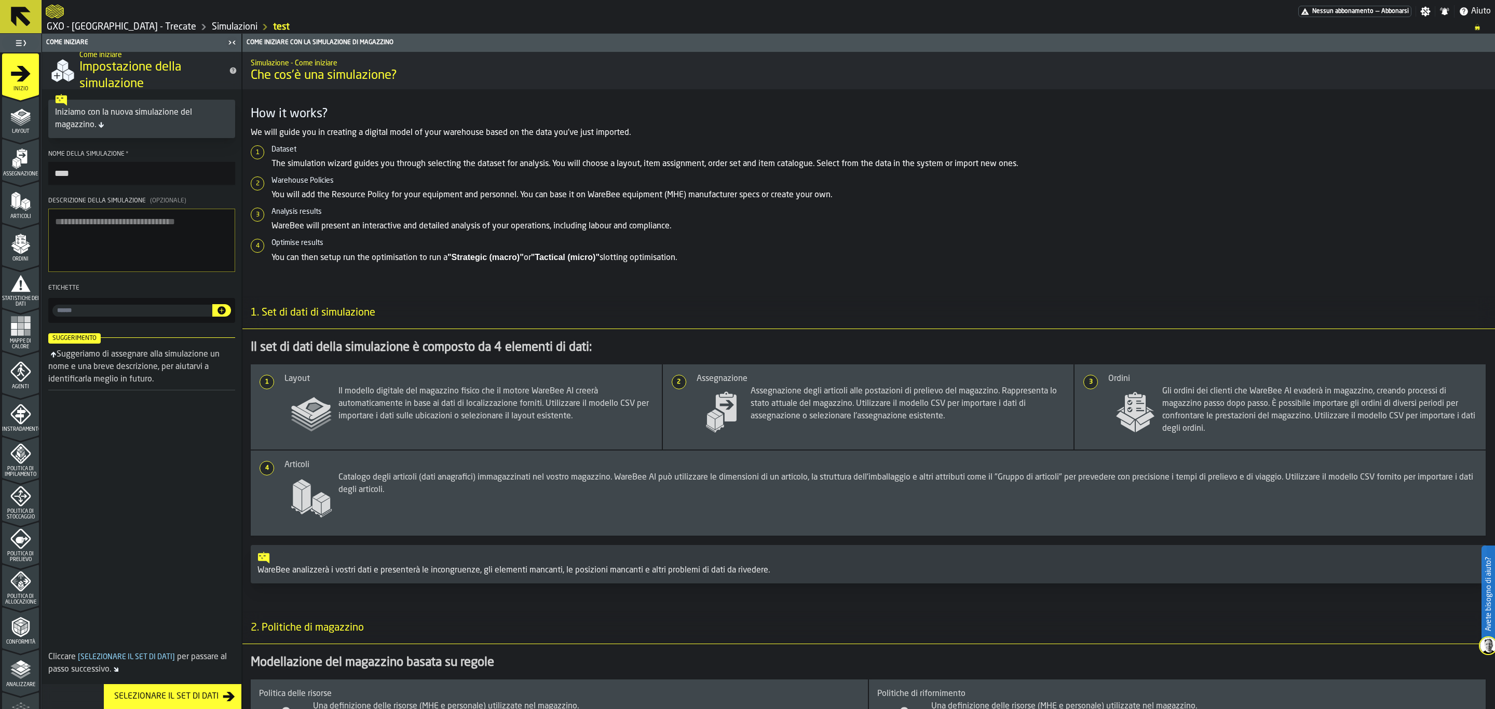
click at [11, 334] on rect "menu Mappe di calore" at bounding box center [14, 333] width 6 height 6
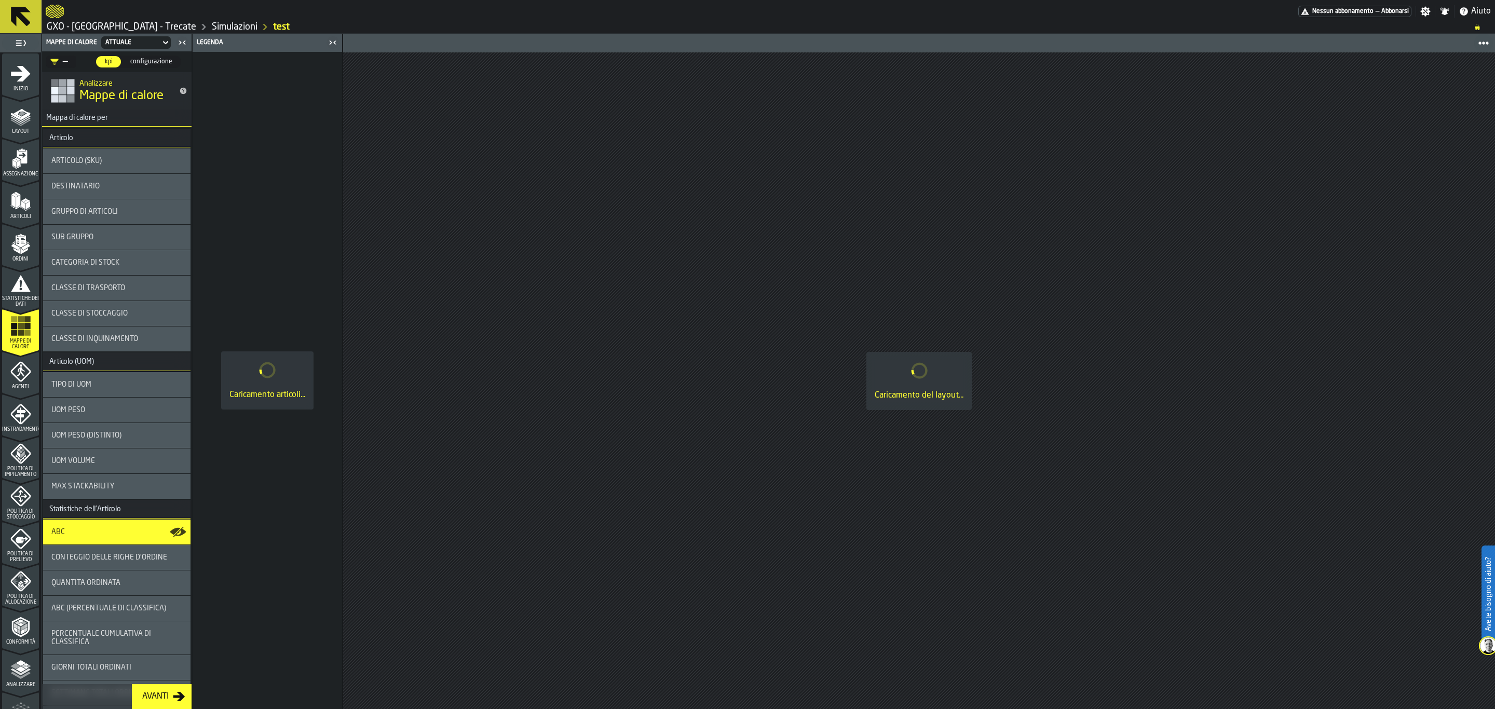
click at [101, 160] on span "Articolo (SKU)" at bounding box center [76, 161] width 50 height 8
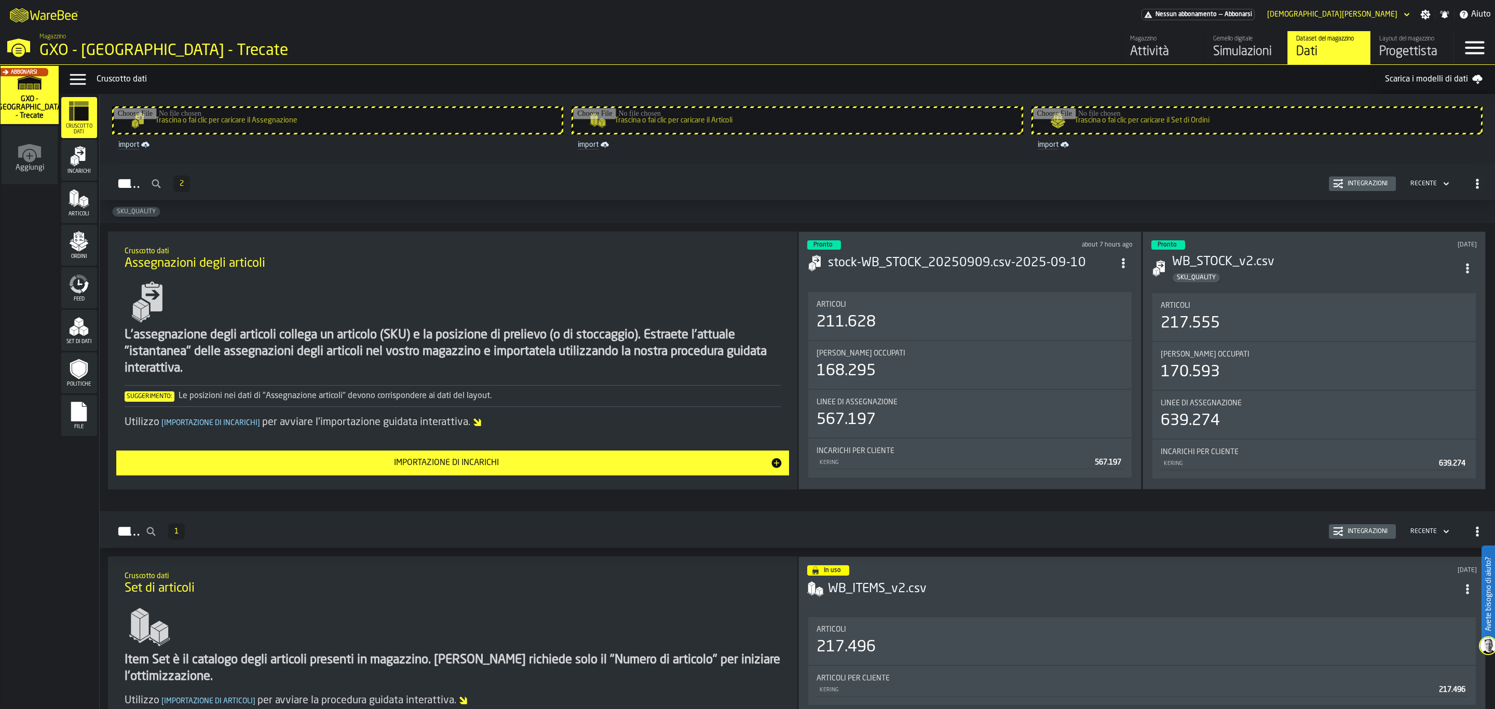
click at [1250, 41] on div "Gemello digitale" at bounding box center [1246, 38] width 66 height 7
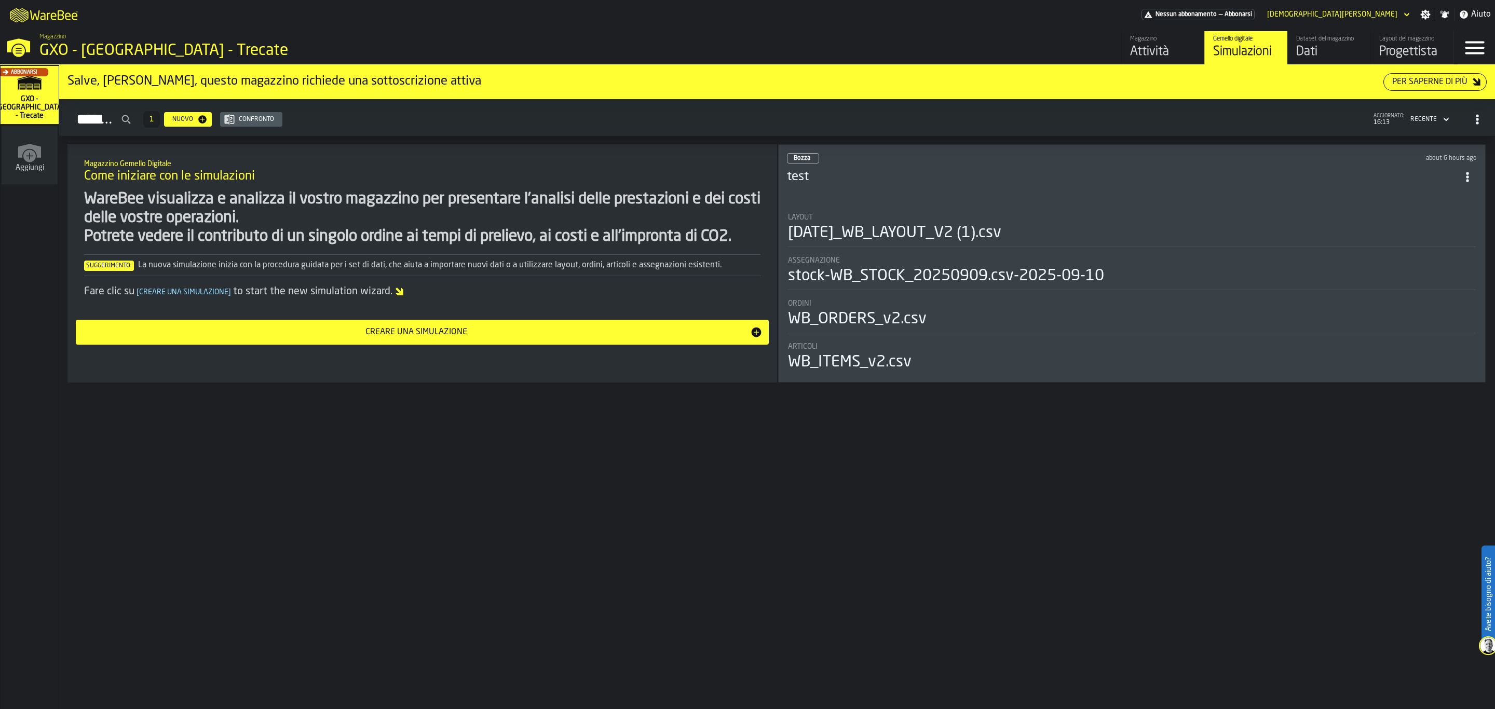
click at [922, 208] on li "Layout 2025-08-05_WB_LAYOUT_V2 (1).csv Assegnazione stock-WB_STOCK_20250909.csv…" at bounding box center [1132, 288] width 690 height 169
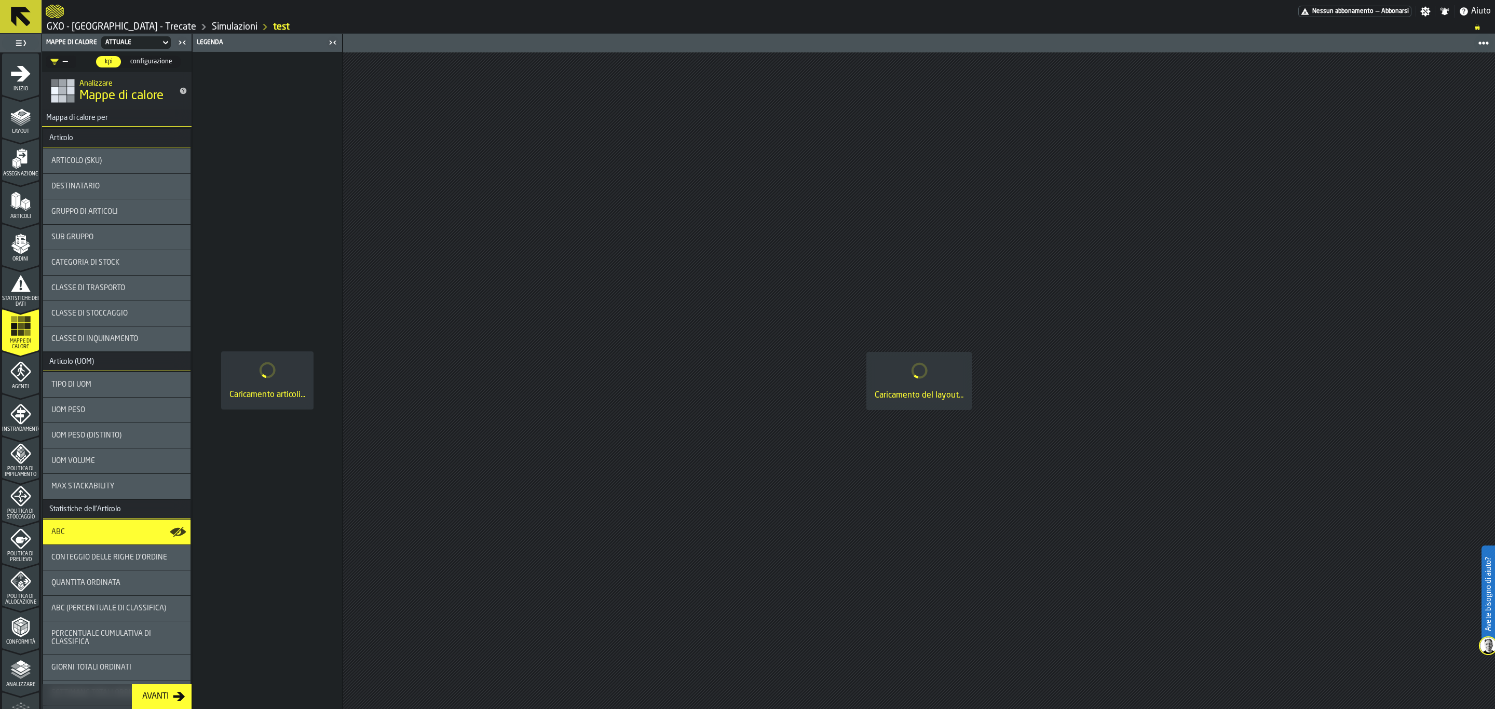
click at [128, 167] on div "Articolo (SKU)" at bounding box center [116, 160] width 147 height 25
